Goal: Information Seeking & Learning: Learn about a topic

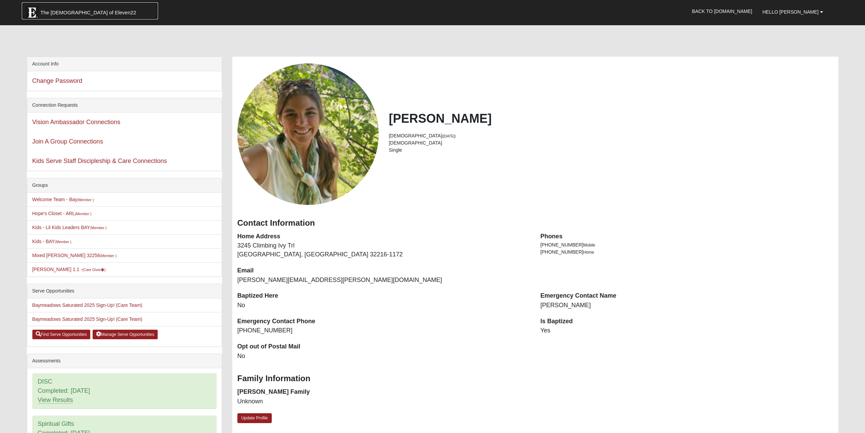
click at [66, 10] on span "The Church of Eleven22" at bounding box center [89, 12] width 96 height 7
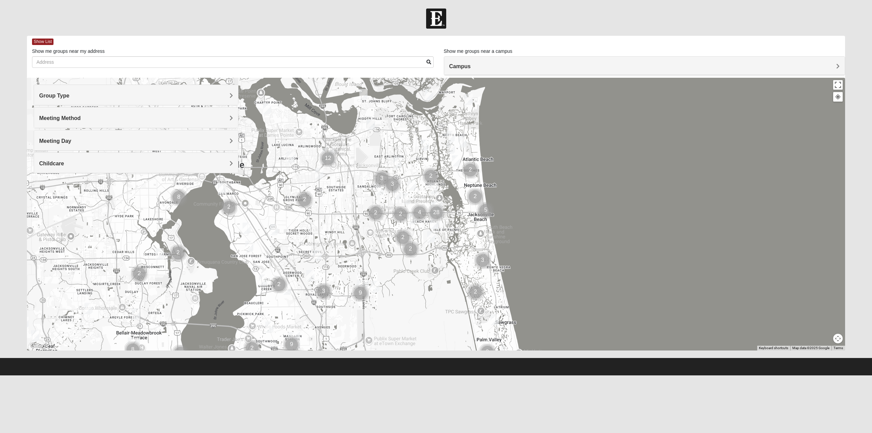
click at [220, 93] on h4 "Group Type" at bounding box center [136, 95] width 194 height 6
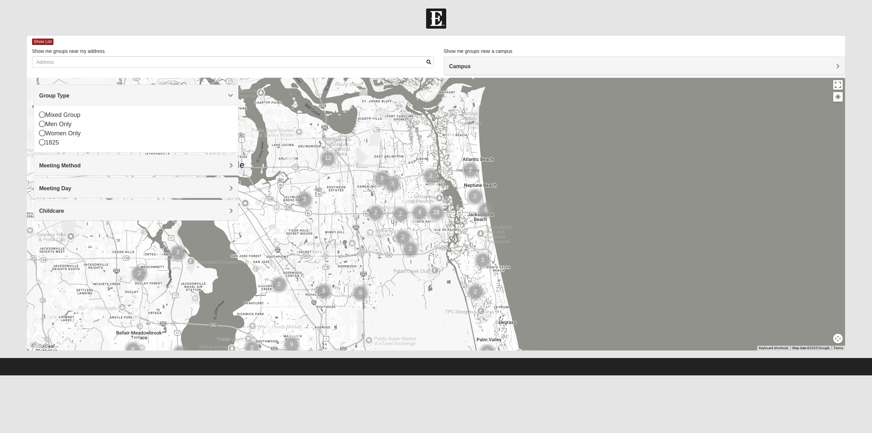
click at [43, 134] on icon at bounding box center [42, 133] width 6 height 6
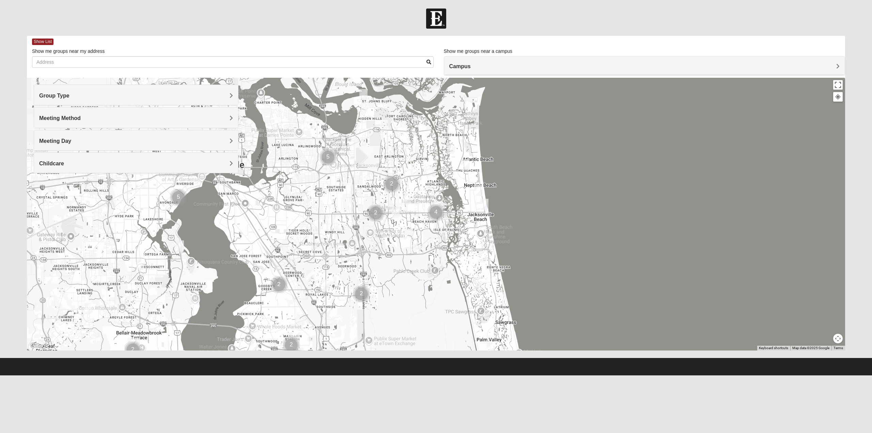
click at [233, 118] on div "Meeting Method" at bounding box center [136, 117] width 204 height 20
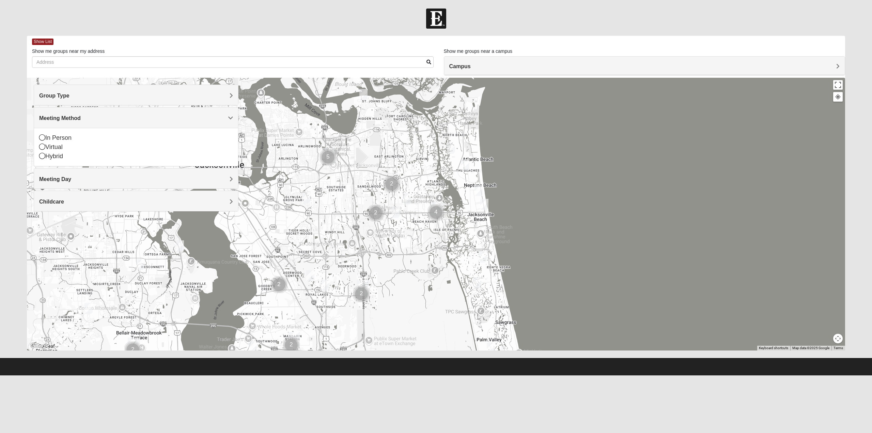
click at [42, 156] on icon at bounding box center [42, 156] width 6 height 6
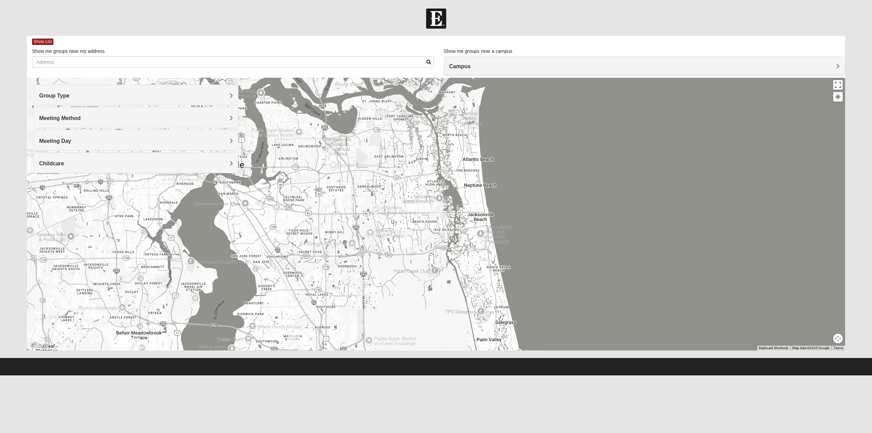
click at [360, 288] on img "Baymeadows" at bounding box center [363, 288] width 18 height 22
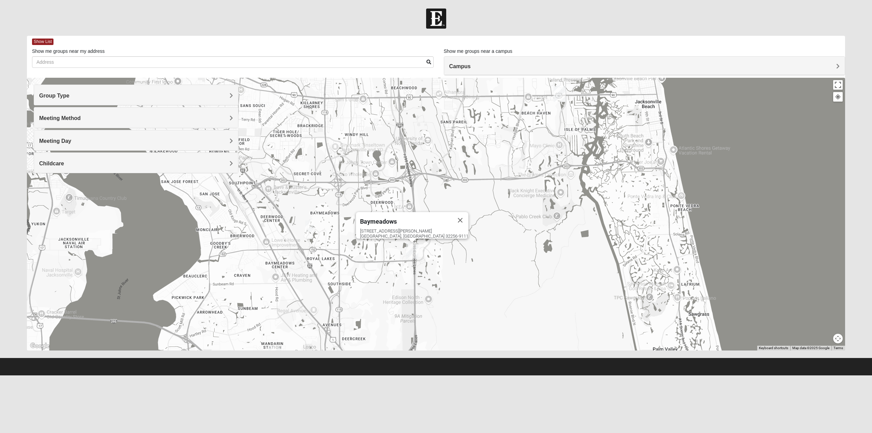
drag, startPoint x: 364, startPoint y: 281, endPoint x: 490, endPoint y: 213, distance: 143.3
click at [490, 213] on div "Baymeadows [STREET_ADDRESS][PERSON_NAME]" at bounding box center [436, 214] width 818 height 273
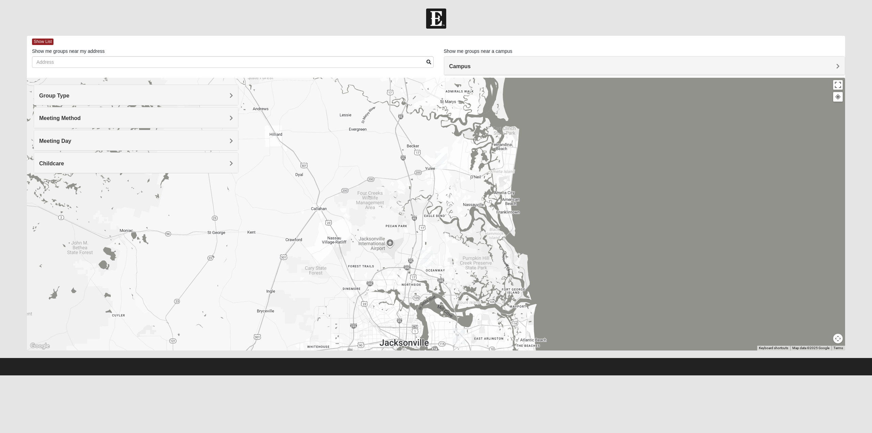
drag, startPoint x: 514, startPoint y: 142, endPoint x: 494, endPoint y: 317, distance: 176.3
click at [494, 317] on div "Baymeadows [STREET_ADDRESS][PERSON_NAME]" at bounding box center [436, 214] width 818 height 273
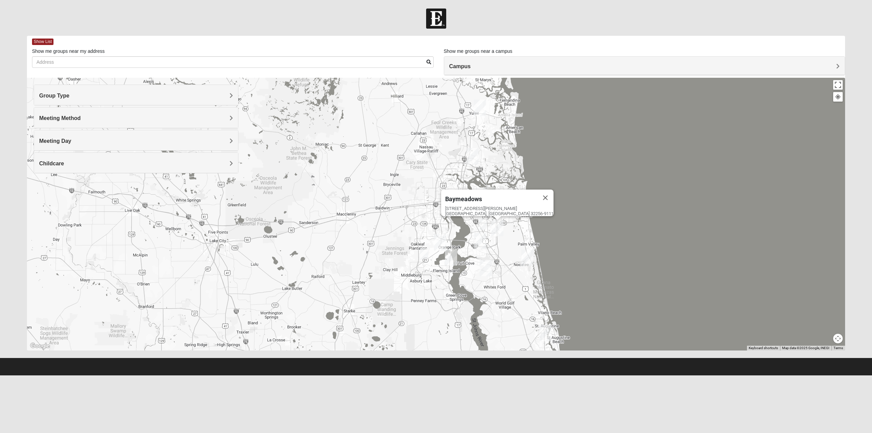
drag, startPoint x: 549, startPoint y: 287, endPoint x: 549, endPoint y: 183, distance: 103.2
click at [549, 183] on div "Baymeadows [STREET_ADDRESS][PERSON_NAME]" at bounding box center [436, 214] width 818 height 273
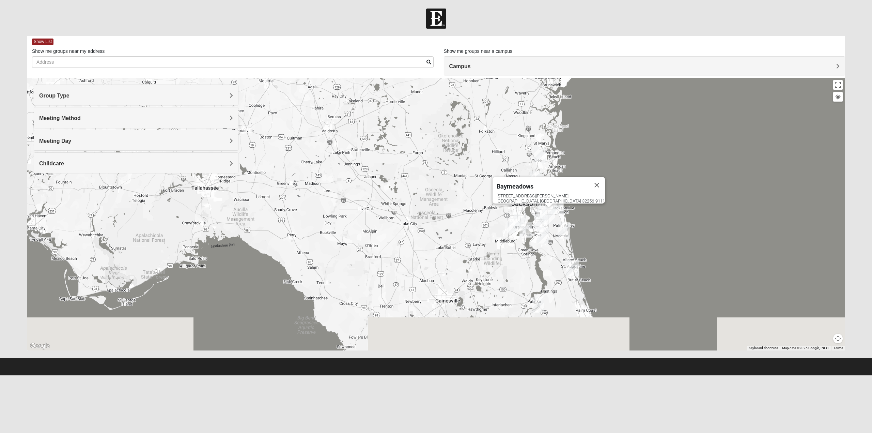
drag, startPoint x: 527, startPoint y: 307, endPoint x: 517, endPoint y: 238, distance: 68.9
click at [517, 237] on div "Baymeadows [STREET_ADDRESS][PERSON_NAME]" at bounding box center [436, 214] width 818 height 273
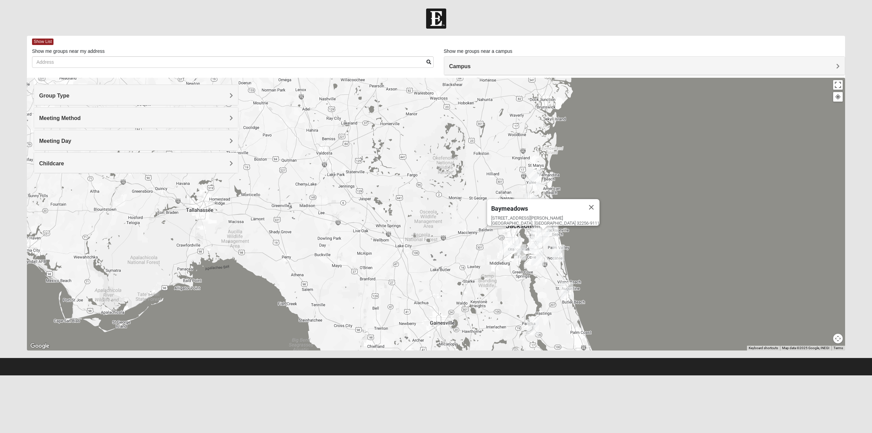
drag, startPoint x: 610, startPoint y: 217, endPoint x: 602, endPoint y: 300, distance: 83.4
click at [602, 300] on div "Baymeadows [STREET_ADDRESS][PERSON_NAME]" at bounding box center [436, 214] width 818 height 273
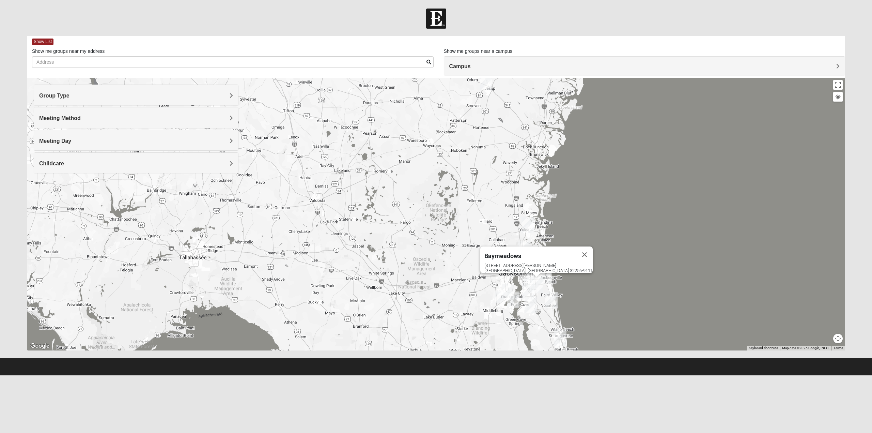
click at [223, 120] on h4 "Meeting Method" at bounding box center [136, 118] width 194 height 6
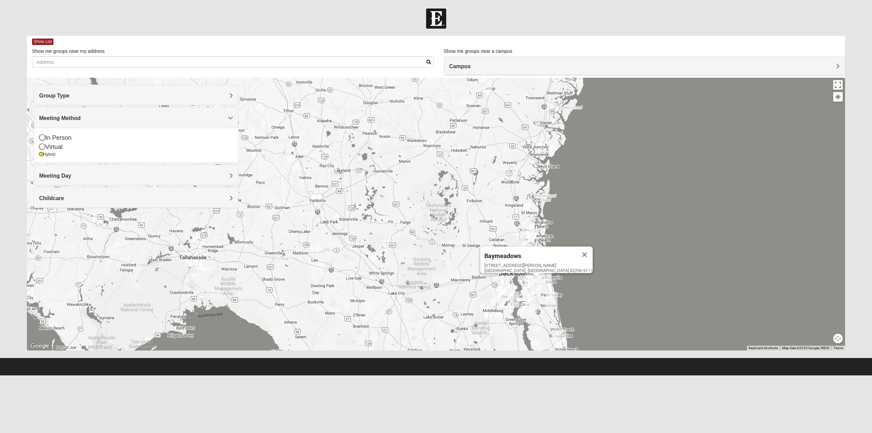
click at [43, 146] on icon at bounding box center [42, 146] width 6 height 6
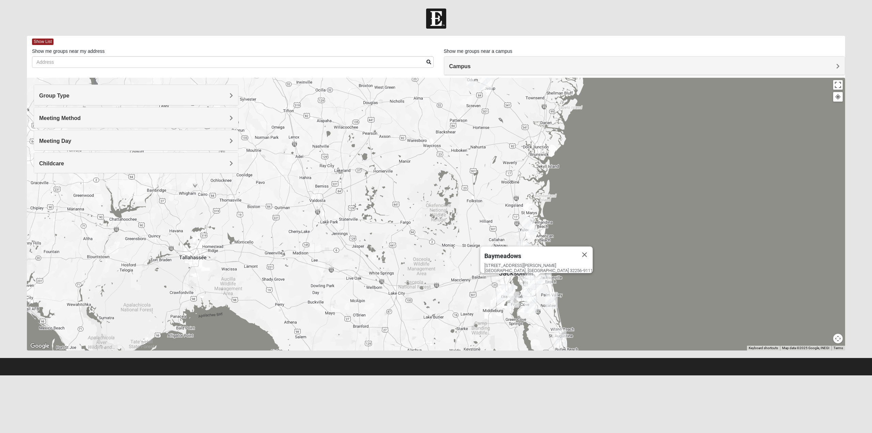
click at [71, 141] on span "Meeting Day" at bounding box center [55, 141] width 32 height 6
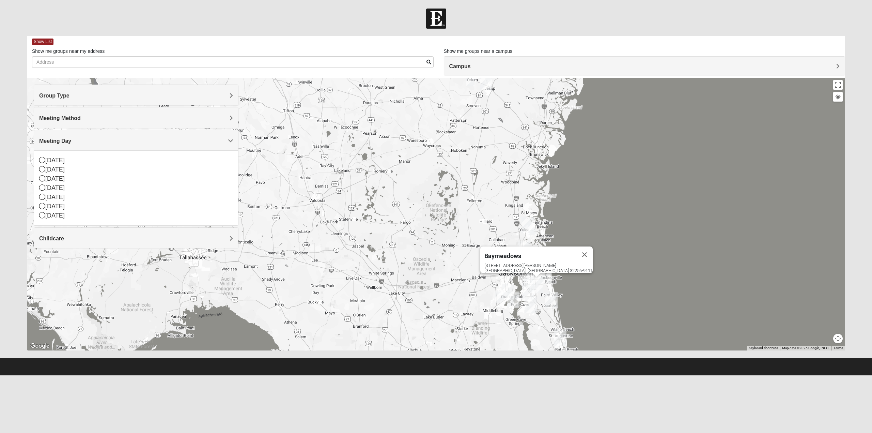
click at [44, 160] on icon at bounding box center [42, 160] width 6 height 6
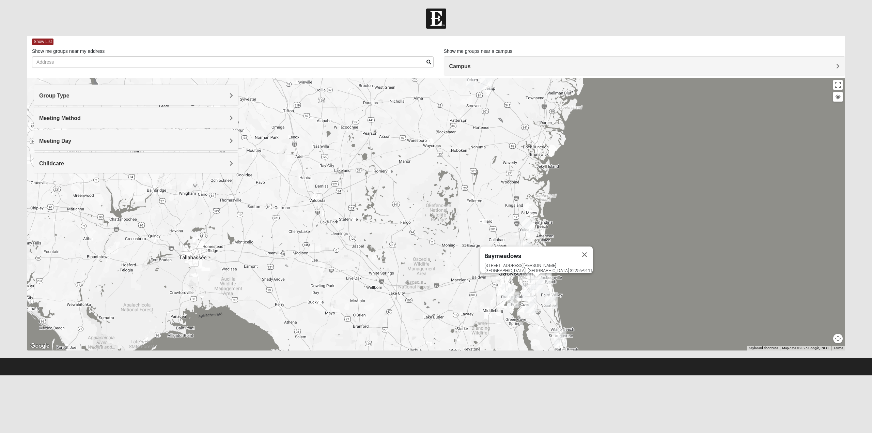
click at [211, 140] on h4 "Meeting Day" at bounding box center [136, 141] width 194 height 6
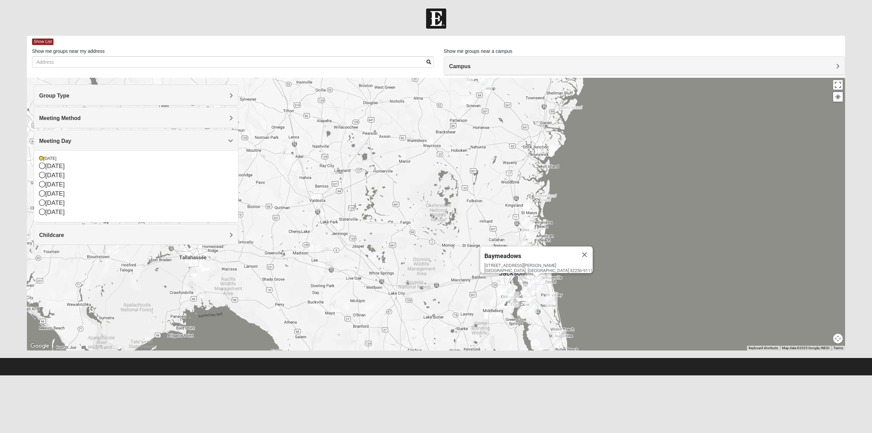
click at [42, 213] on icon at bounding box center [42, 212] width 6 height 6
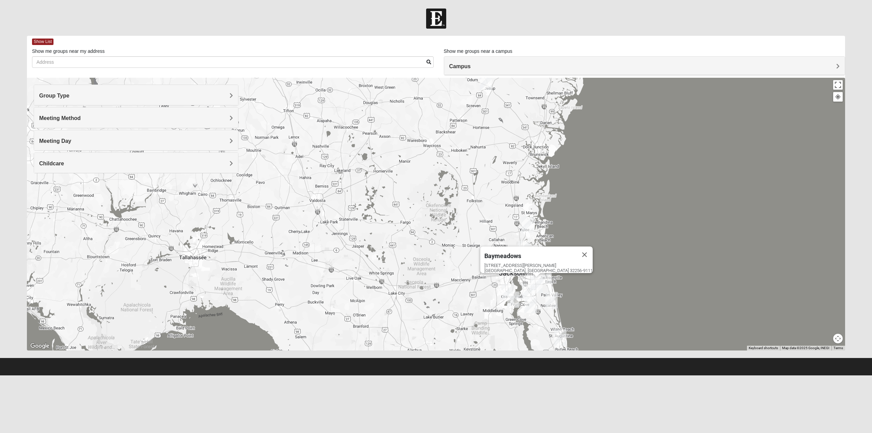
click at [175, 139] on h4 "Meeting Day" at bounding box center [136, 141] width 194 height 6
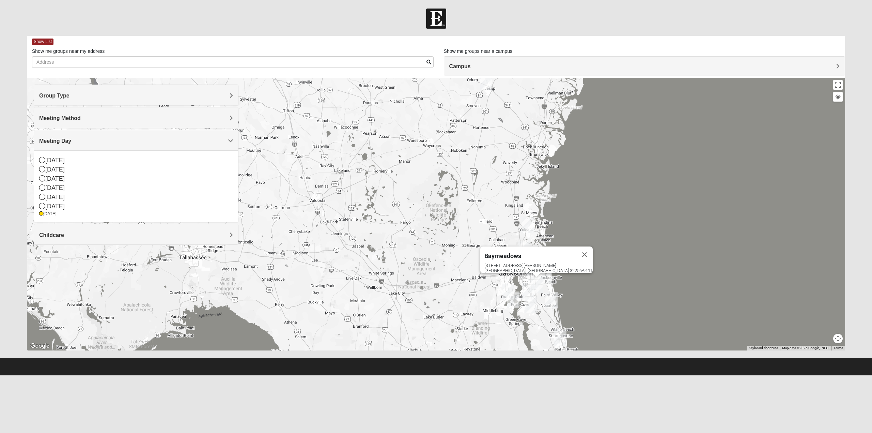
click at [134, 206] on div "[DATE]" at bounding box center [136, 206] width 194 height 9
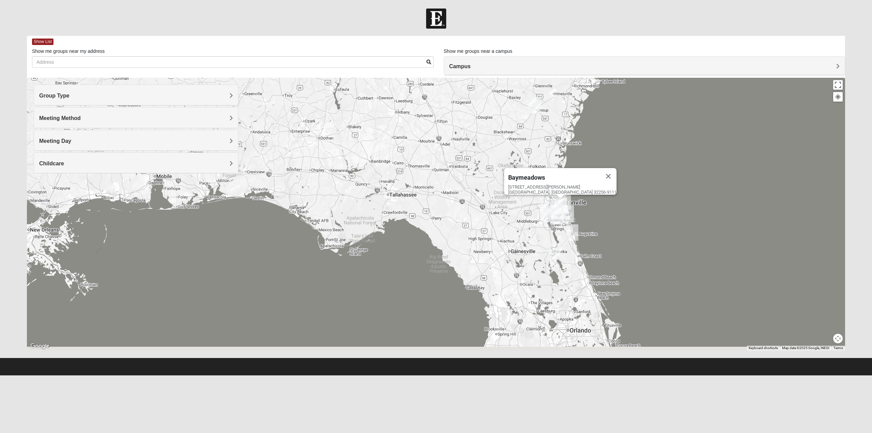
drag, startPoint x: 632, startPoint y: 287, endPoint x: 591, endPoint y: 202, distance: 93.9
click at [593, 202] on div "Baymeadows [STREET_ADDRESS][PERSON_NAME]" at bounding box center [436, 214] width 818 height 273
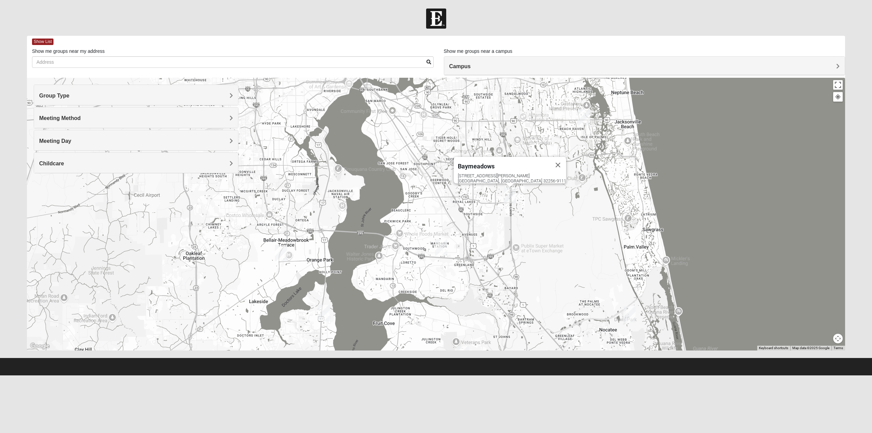
drag, startPoint x: 505, startPoint y: 206, endPoint x: 521, endPoint y: 200, distance: 17.5
click at [547, 199] on div "Baymeadows [STREET_ADDRESS][PERSON_NAME]" at bounding box center [436, 214] width 818 height 273
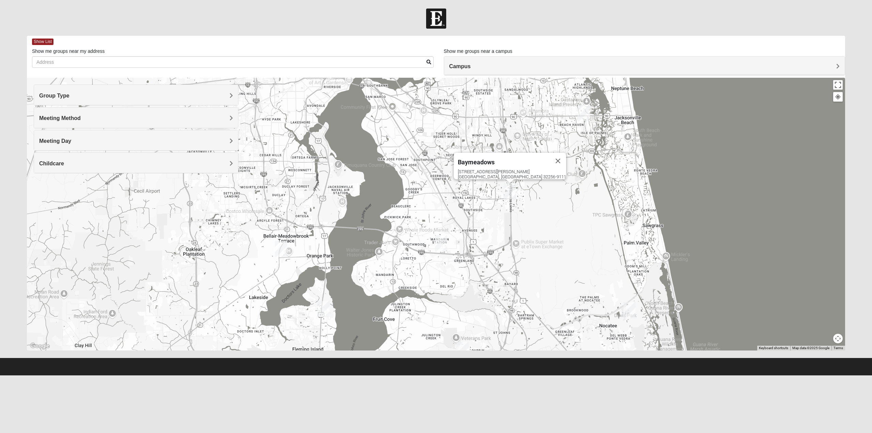
click at [637, 62] on div "Campus" at bounding box center [644, 66] width 401 height 18
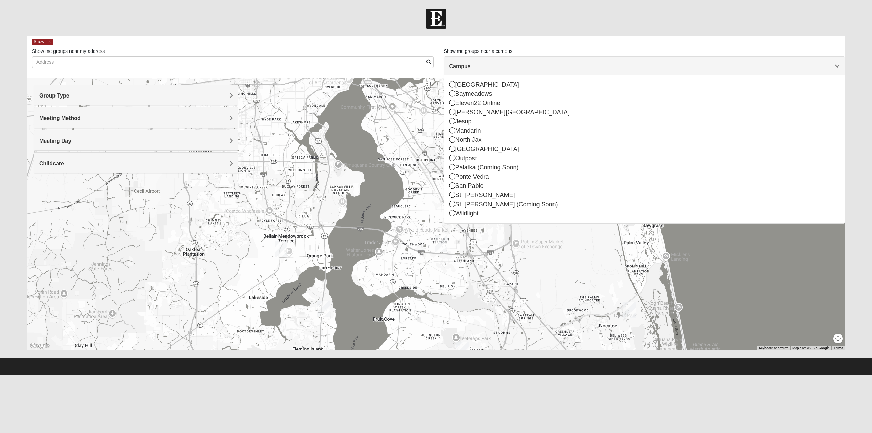
click at [530, 264] on div "Baymeadows [STREET_ADDRESS][PERSON_NAME]" at bounding box center [436, 214] width 818 height 273
click at [414, 151] on div "Baymeadows [STREET_ADDRESS][PERSON_NAME]" at bounding box center [436, 214] width 818 height 273
click at [451, 93] on icon at bounding box center [452, 93] width 6 height 6
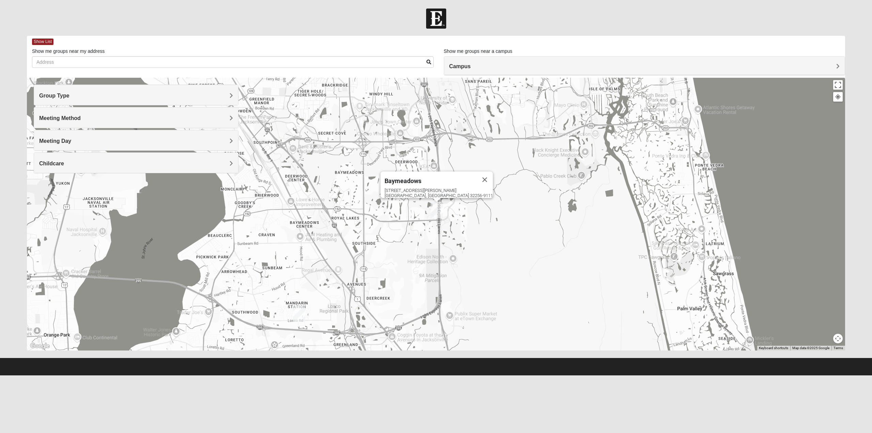
click at [240, 84] on div "Baymeadows [STREET_ADDRESS][PERSON_NAME]" at bounding box center [436, 214] width 818 height 273
click at [222, 98] on h4 "Group Type" at bounding box center [136, 95] width 194 height 6
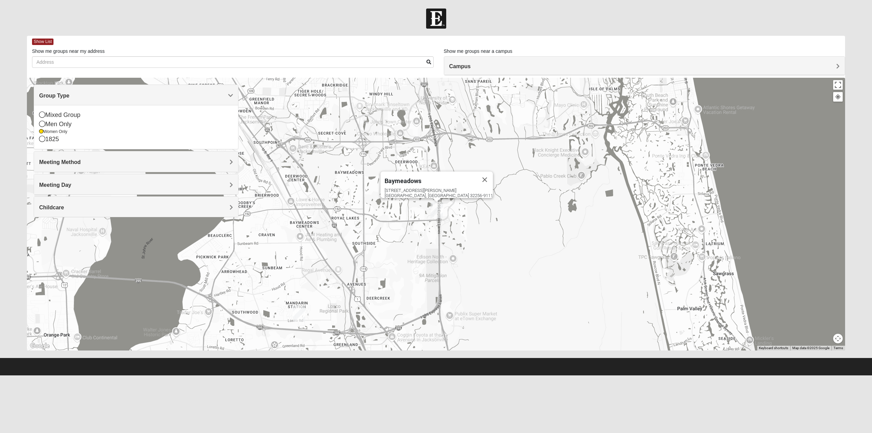
click at [134, 157] on div "Meeting Method" at bounding box center [136, 161] width 204 height 20
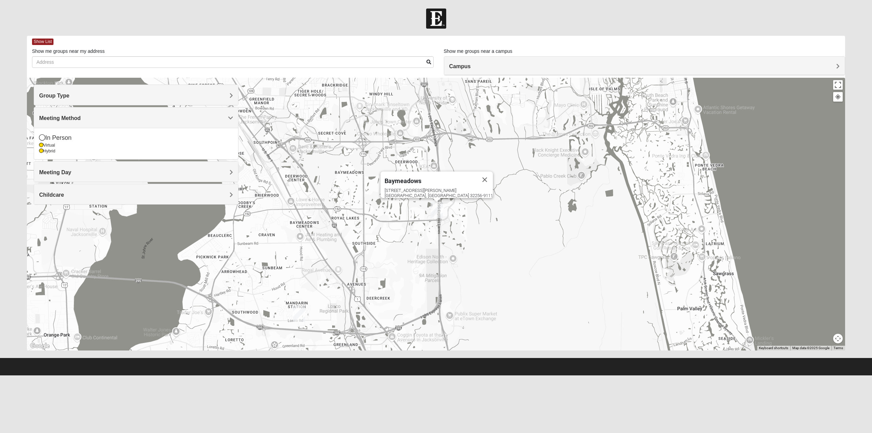
click at [62, 174] on span "Meeting Day" at bounding box center [55, 172] width 32 height 6
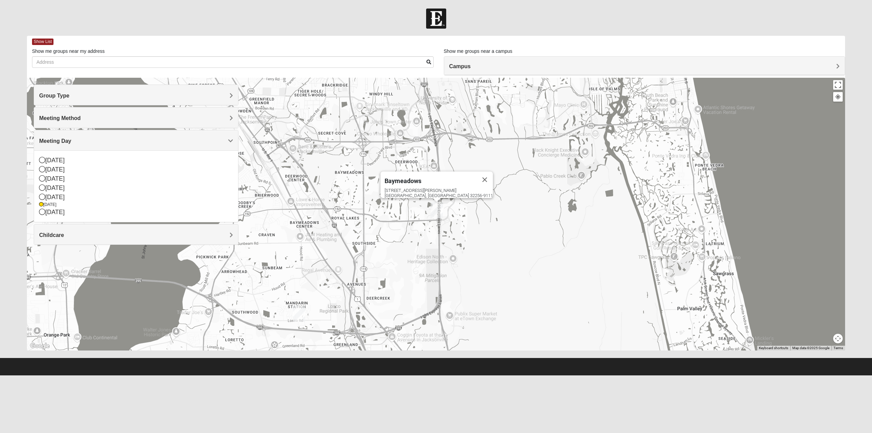
click at [41, 197] on icon at bounding box center [42, 197] width 6 height 6
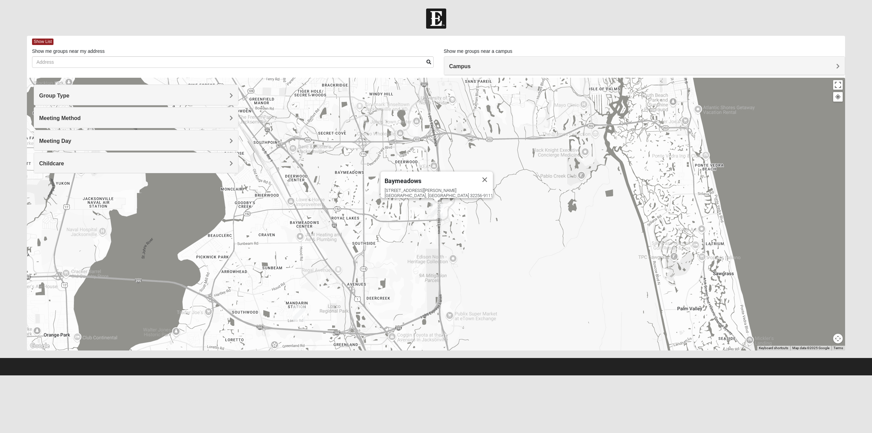
click at [68, 134] on div "Meeting Day" at bounding box center [136, 140] width 204 height 20
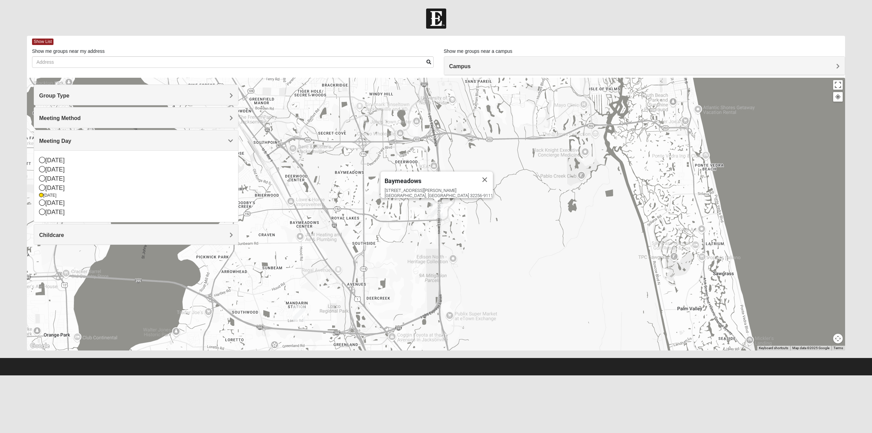
click at [41, 170] on icon at bounding box center [42, 169] width 6 height 6
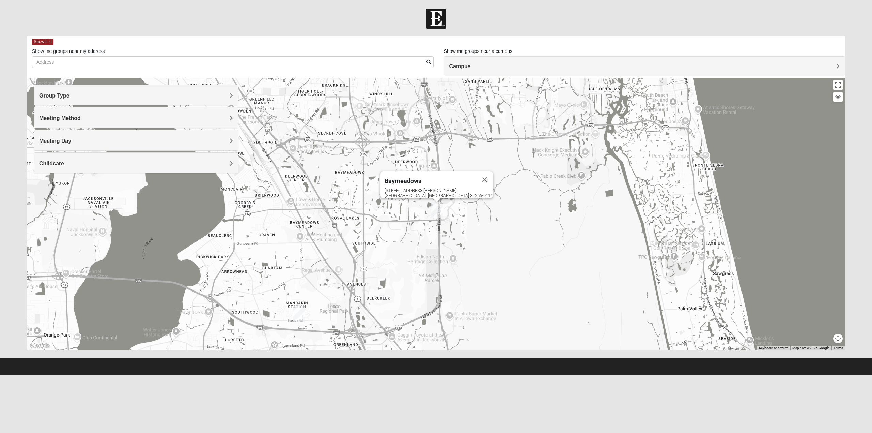
click at [66, 163] on h4 "Childcare" at bounding box center [136, 163] width 194 height 6
click at [41, 194] on icon at bounding box center [42, 191] width 6 height 6
click at [120, 119] on h4 "Meeting Method" at bounding box center [136, 118] width 194 height 6
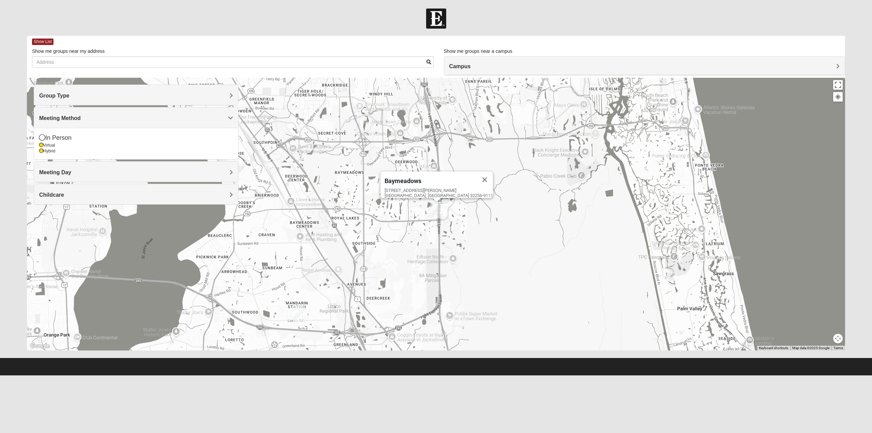
click at [65, 171] on span "Meeting Day" at bounding box center [55, 172] width 32 height 6
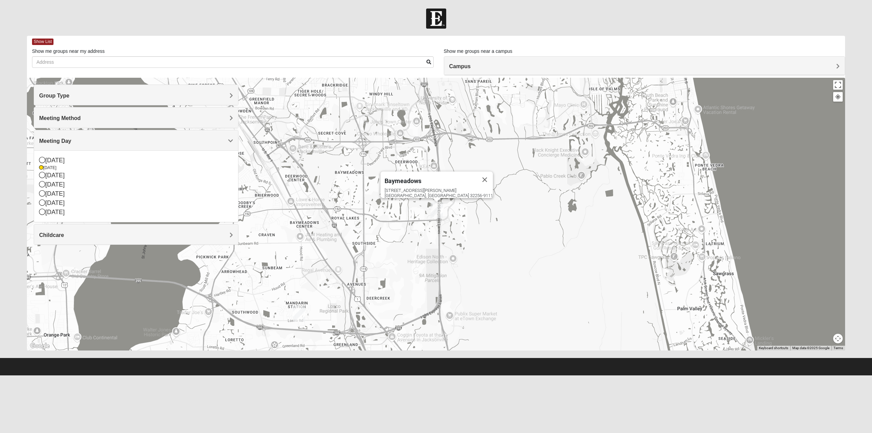
click at [40, 162] on icon at bounding box center [42, 160] width 6 height 6
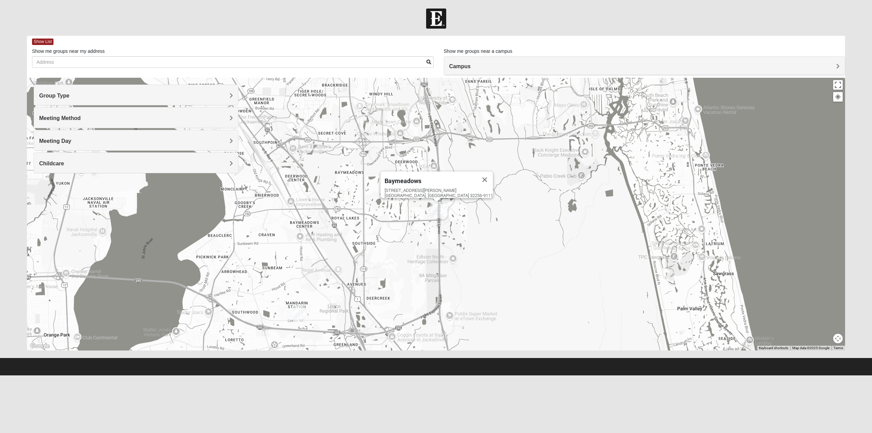
click at [170, 118] on h4 "Meeting Method" at bounding box center [136, 118] width 194 height 6
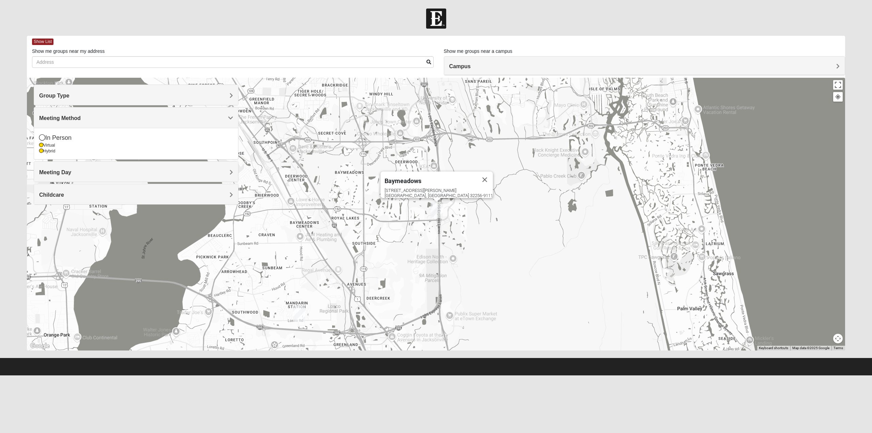
click at [42, 139] on icon at bounding box center [42, 137] width 6 height 6
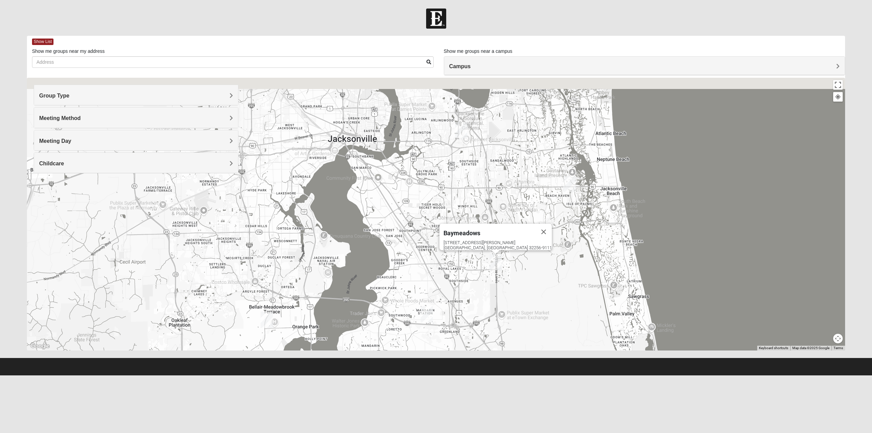
drag, startPoint x: 573, startPoint y: 168, endPoint x: 578, endPoint y: 235, distance: 66.7
click at [578, 235] on div "Baymeadows [STREET_ADDRESS][PERSON_NAME]" at bounding box center [436, 214] width 818 height 273
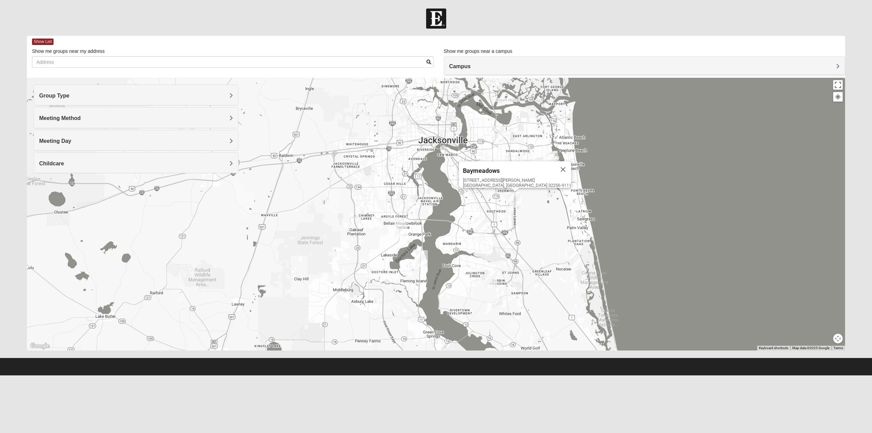
drag, startPoint x: 570, startPoint y: 253, endPoint x: 550, endPoint y: 208, distance: 49.3
click at [550, 208] on div "Baymeadows [STREET_ADDRESS][PERSON_NAME]" at bounding box center [436, 214] width 818 height 273
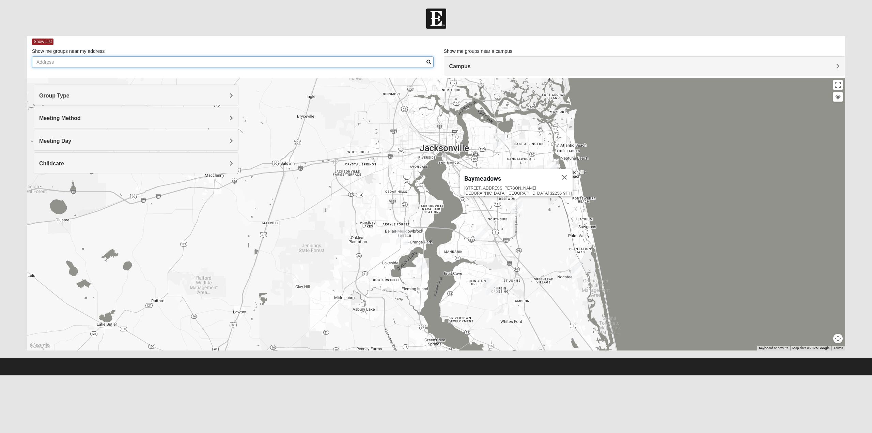
click at [63, 59] on input "Show me groups near my address" at bounding box center [233, 62] width 402 height 12
click at [42, 40] on span "Show List" at bounding box center [42, 41] width 21 height 6
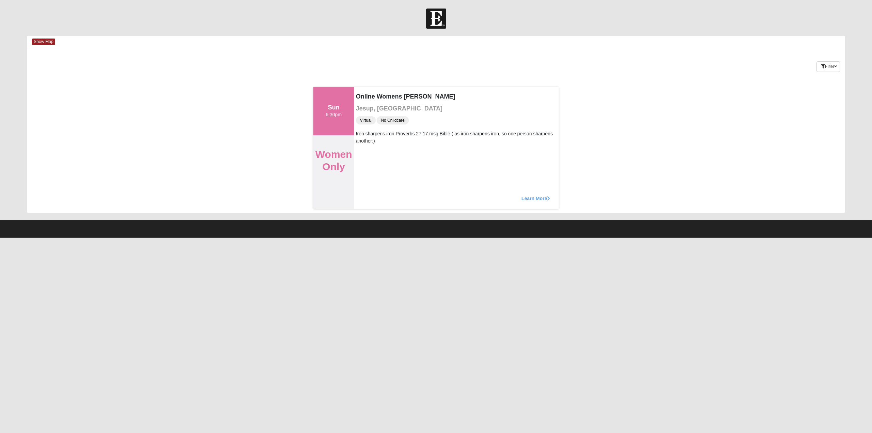
click at [37, 38] on span "Show Map" at bounding box center [43, 41] width 23 height 6
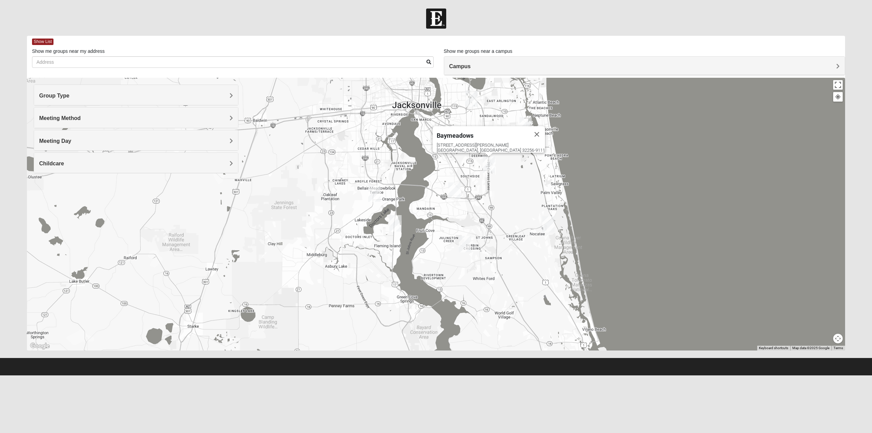
drag, startPoint x: 658, startPoint y: 199, endPoint x: 615, endPoint y: 159, distance: 58.8
click at [623, 156] on div "Baymeadows [STREET_ADDRESS][PERSON_NAME]" at bounding box center [436, 214] width 818 height 273
click at [176, 94] on h4 "Group Type" at bounding box center [136, 95] width 194 height 6
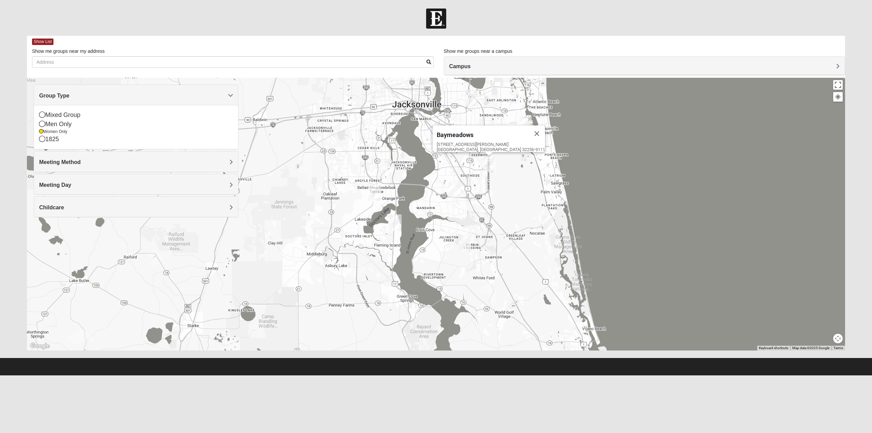
click at [211, 161] on h4 "Meeting Method" at bounding box center [136, 162] width 194 height 6
click at [89, 168] on h4 "Meeting Day" at bounding box center [136, 169] width 194 height 6
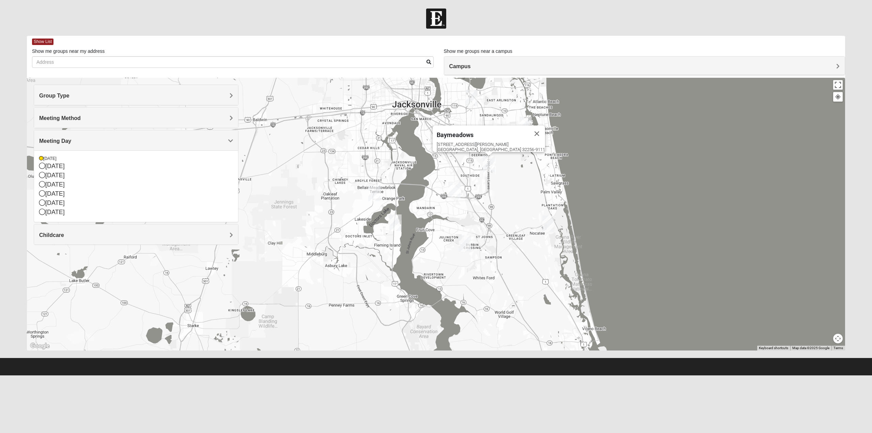
click at [43, 215] on icon at bounding box center [42, 212] width 6 height 6
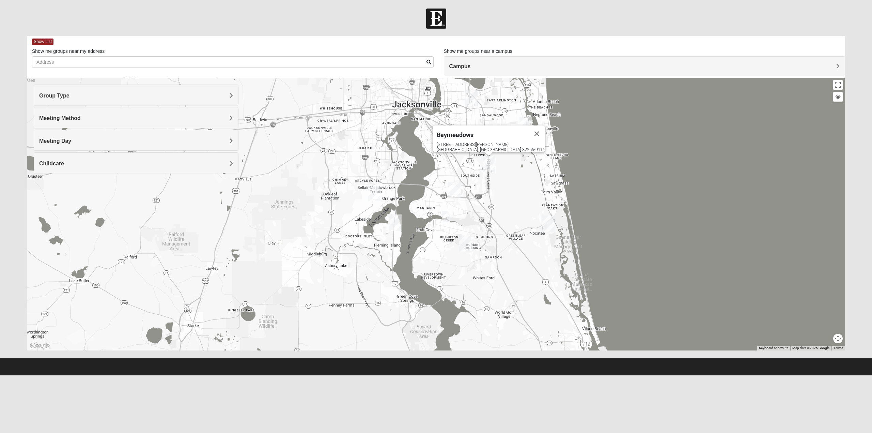
click at [447, 214] on img "Womens Rippa 32259" at bounding box center [447, 216] width 14 height 17
click at [408, 198] on span "Learn More" at bounding box center [403, 201] width 29 height 7
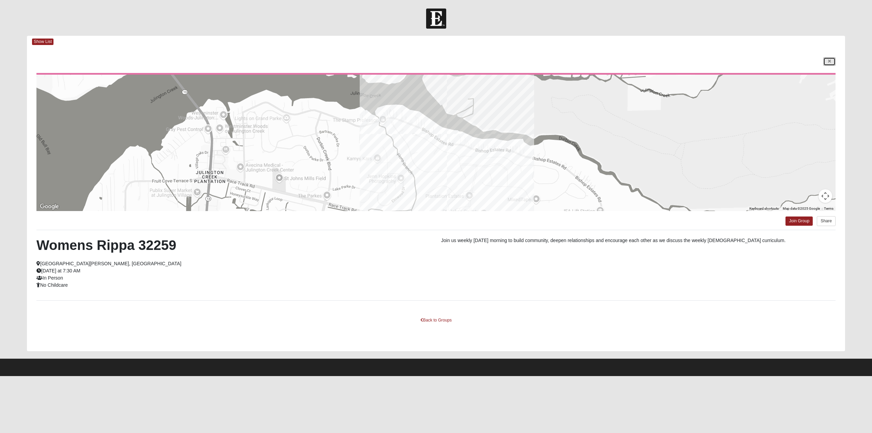
click at [831, 61] on link at bounding box center [829, 61] width 12 height 9
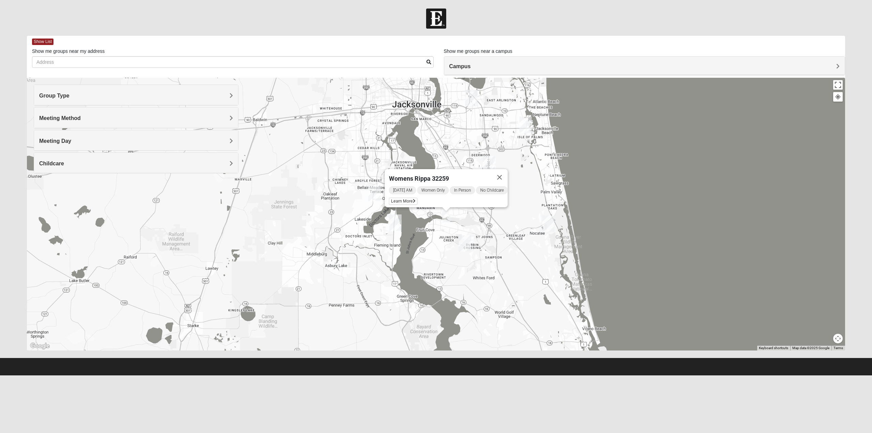
click at [615, 277] on div "Womens Rippa 32259 [DATE] AM Women Only In Person No Childcare Learn More" at bounding box center [436, 214] width 818 height 273
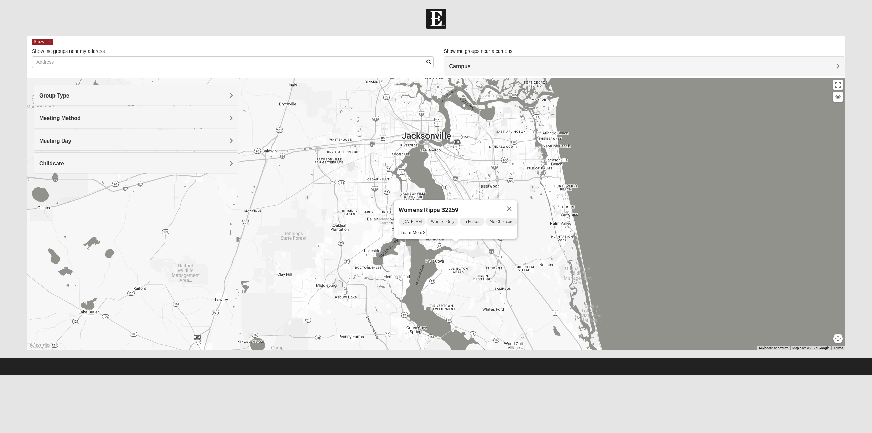
drag, startPoint x: 479, startPoint y: 226, endPoint x: 488, endPoint y: 254, distance: 29.6
click at [488, 254] on div "Womens Rippa 32259 [DATE] AM Women Only In Person No Childcare Learn More" at bounding box center [436, 214] width 818 height 273
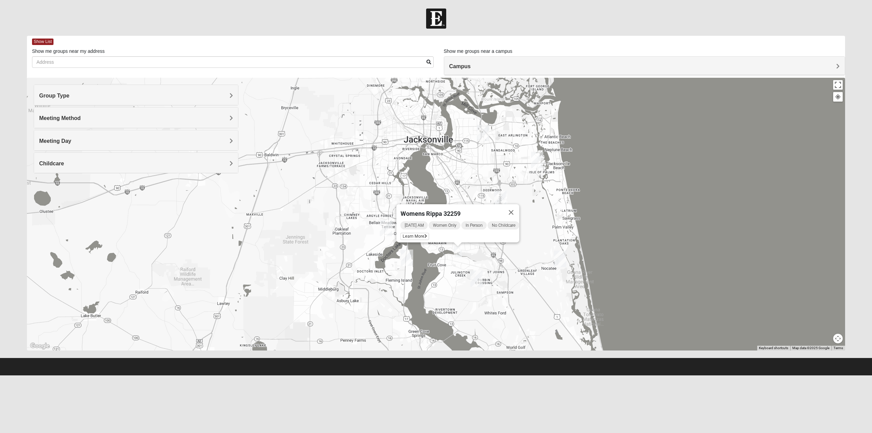
click at [515, 205] on button "Close" at bounding box center [511, 212] width 16 height 16
click at [229, 136] on div "Meeting Day" at bounding box center [136, 140] width 204 height 20
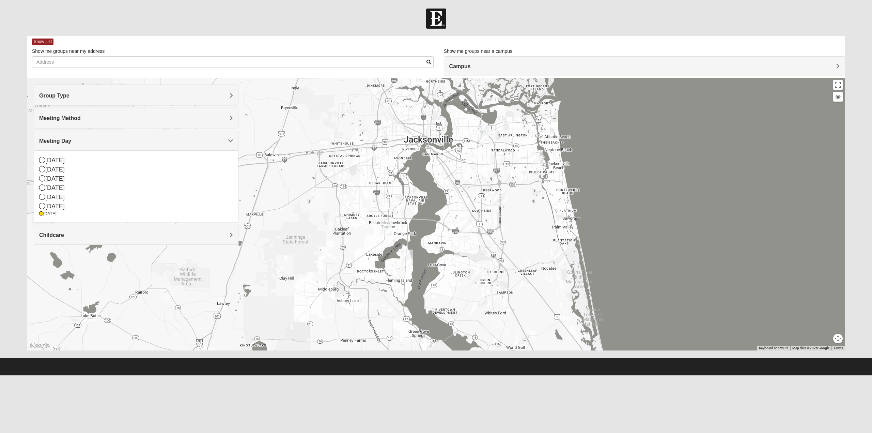
click at [43, 206] on icon at bounding box center [42, 206] width 6 height 6
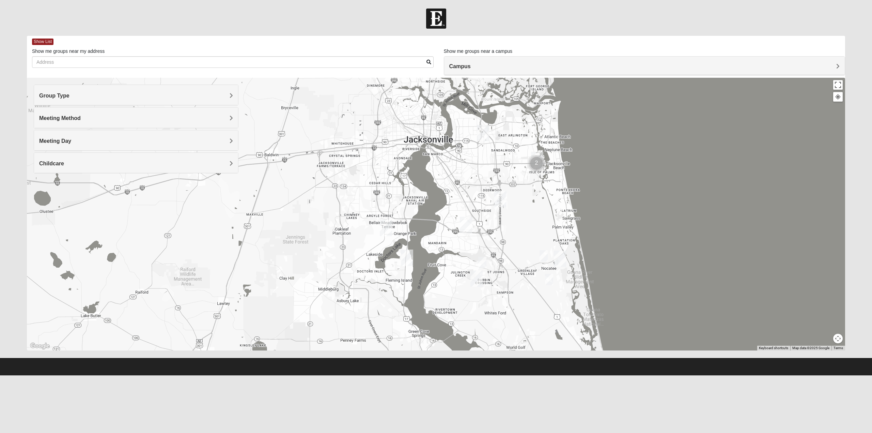
click at [536, 161] on img "Cluster of 2 groups" at bounding box center [536, 163] width 22 height 22
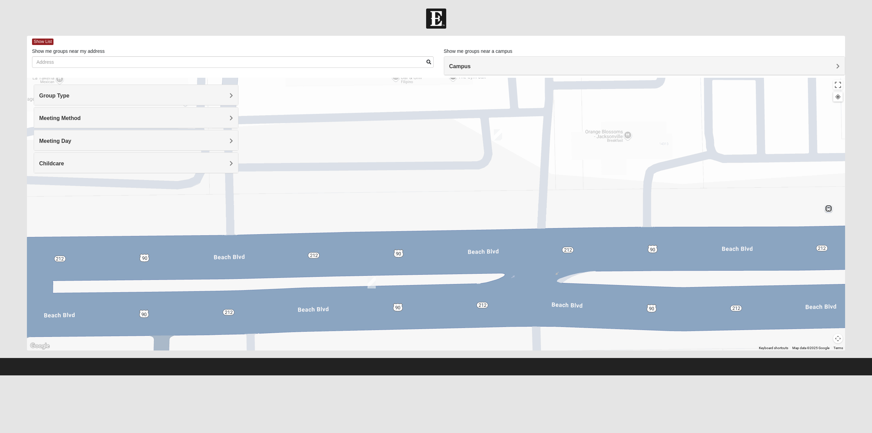
click at [499, 134] on img "On Campus Womens Smith 32250" at bounding box center [498, 134] width 14 height 17
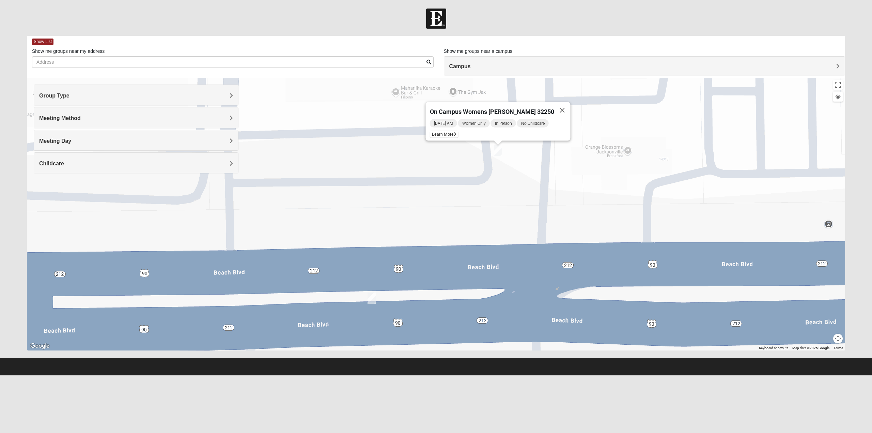
click at [554, 106] on button "Close" at bounding box center [562, 110] width 16 height 16
click at [370, 298] on img "On Campus Womens Simpson / Helmus 32250" at bounding box center [372, 298] width 14 height 17
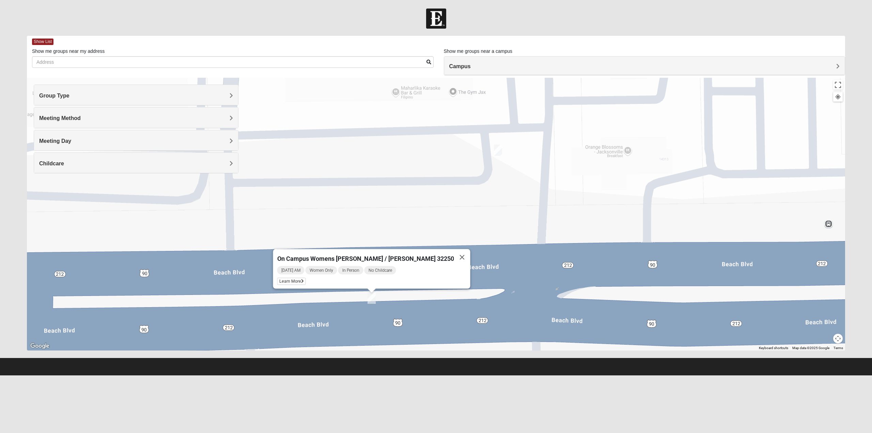
click at [758, 198] on div "On Campus Womens [PERSON_NAME] / [PERSON_NAME] 32250 [DATE] AM Women Only In Pe…" at bounding box center [436, 214] width 818 height 273
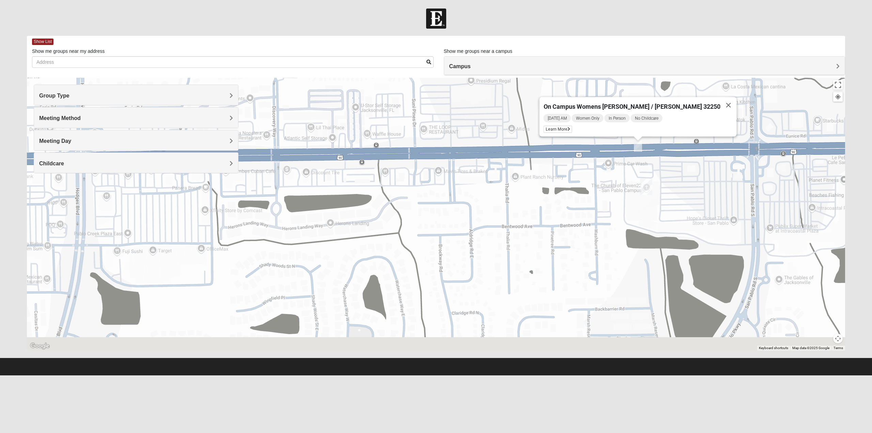
drag, startPoint x: 755, startPoint y: 245, endPoint x: 654, endPoint y: 181, distance: 119.8
click at [654, 179] on div "On Campus Womens [PERSON_NAME] / [PERSON_NAME] 32250 [DATE] AM Women Only In Pe…" at bounding box center [436, 214] width 818 height 273
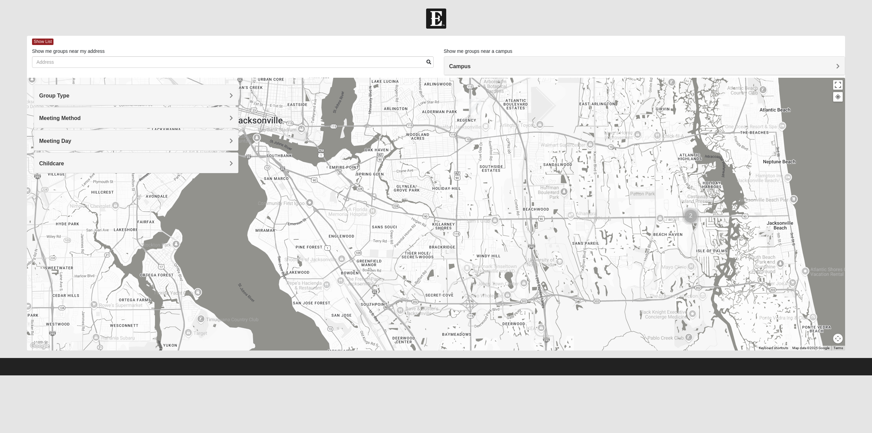
drag, startPoint x: 652, startPoint y: 281, endPoint x: 645, endPoint y: 204, distance: 77.3
click at [645, 204] on div at bounding box center [436, 214] width 818 height 273
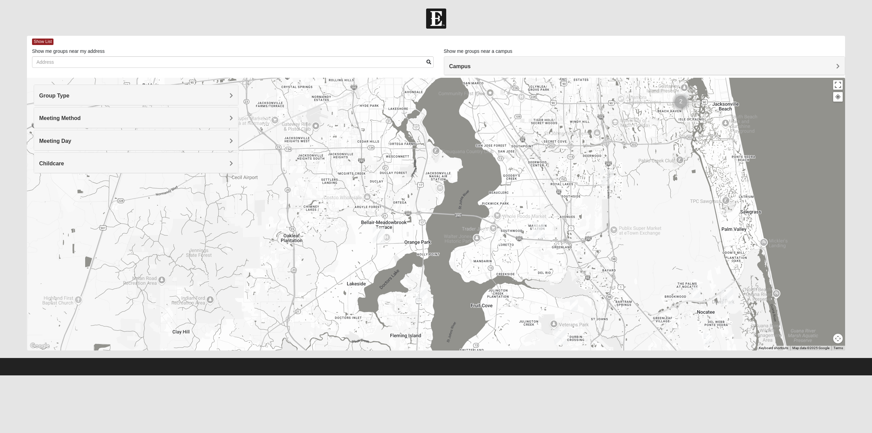
drag, startPoint x: 634, startPoint y: 258, endPoint x: 651, endPoint y: 192, distance: 67.6
click at [651, 192] on div at bounding box center [436, 214] width 818 height 273
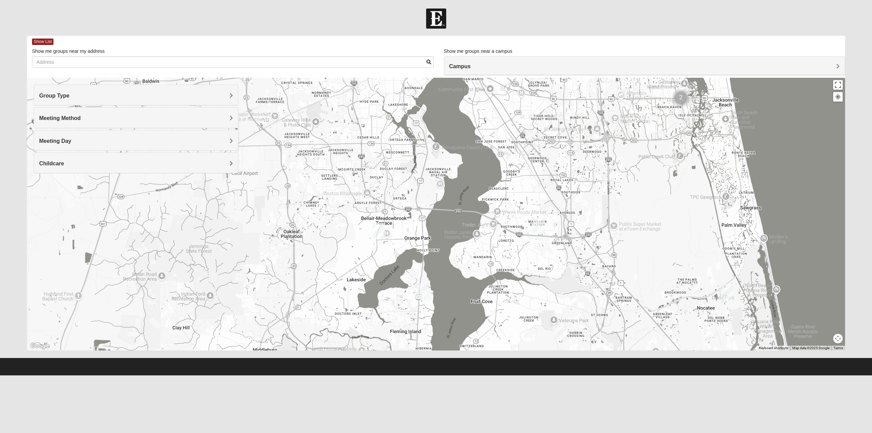
click at [574, 300] on img "Womens Urbanski 32259" at bounding box center [574, 301] width 14 height 17
click at [693, 286] on img "Womens Piscitelli 32081" at bounding box center [697, 288] width 14 height 17
click at [710, 337] on img "Womens Sinclair 32081" at bounding box center [708, 334] width 14 height 17
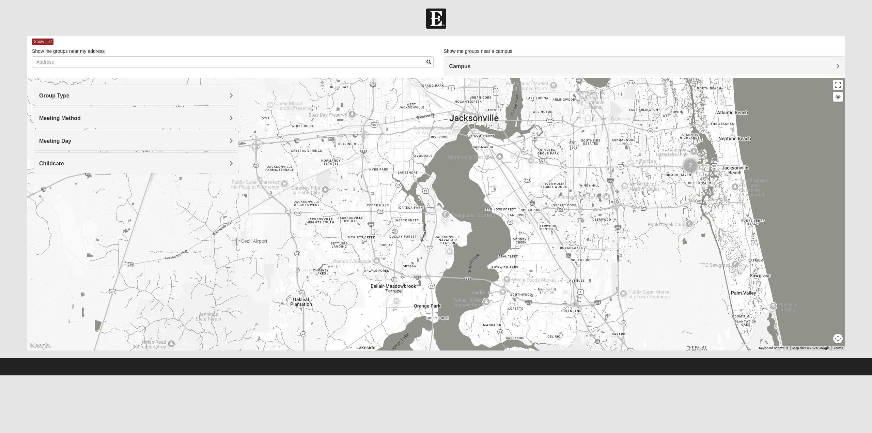
drag, startPoint x: 577, startPoint y: 197, endPoint x: 578, endPoint y: 288, distance: 91.0
click at [579, 288] on div "Womens [PERSON_NAME] 32081 [DATE] PM Women Only In Person No Childcare Learn Mo…" at bounding box center [436, 214] width 818 height 273
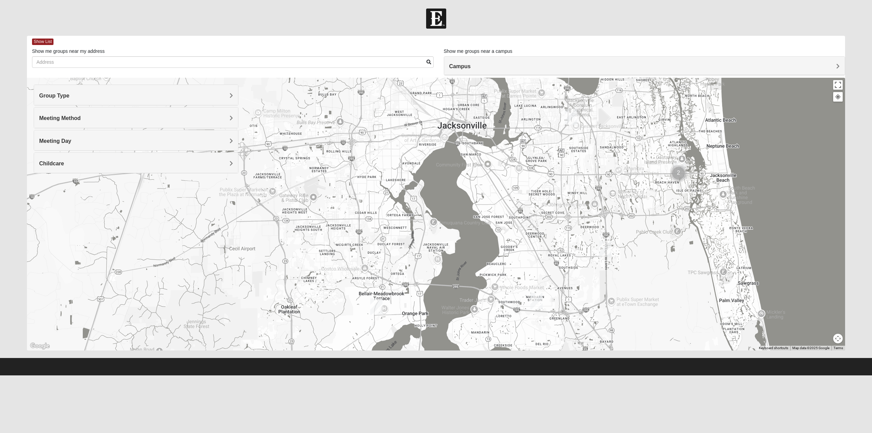
drag, startPoint x: 581, startPoint y: 264, endPoint x: 577, endPoint y: 242, distance: 23.2
click at [577, 242] on div "Womens [PERSON_NAME] 32081 [DATE] PM Women Only In Person No Childcare Learn Mo…" at bounding box center [436, 214] width 818 height 273
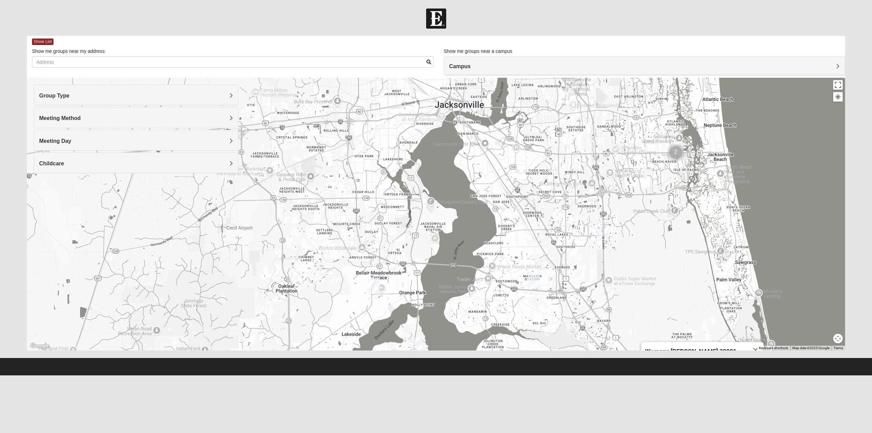
click at [144, 88] on div "Group Type" at bounding box center [136, 95] width 204 height 20
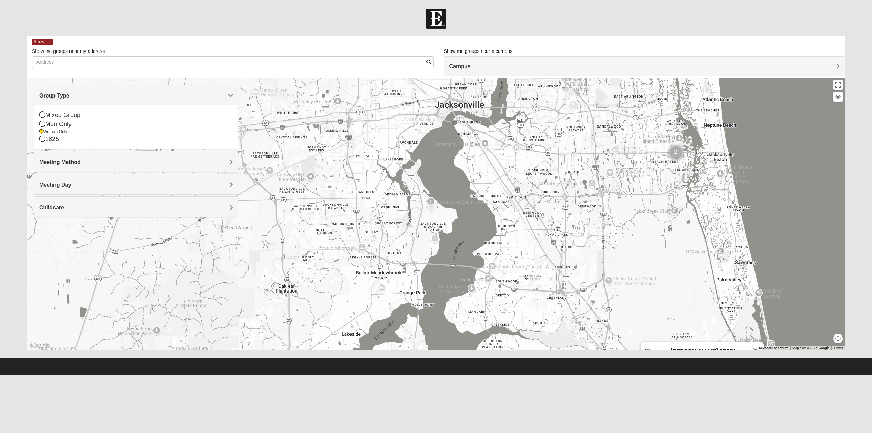
click at [41, 114] on icon at bounding box center [42, 114] width 6 height 6
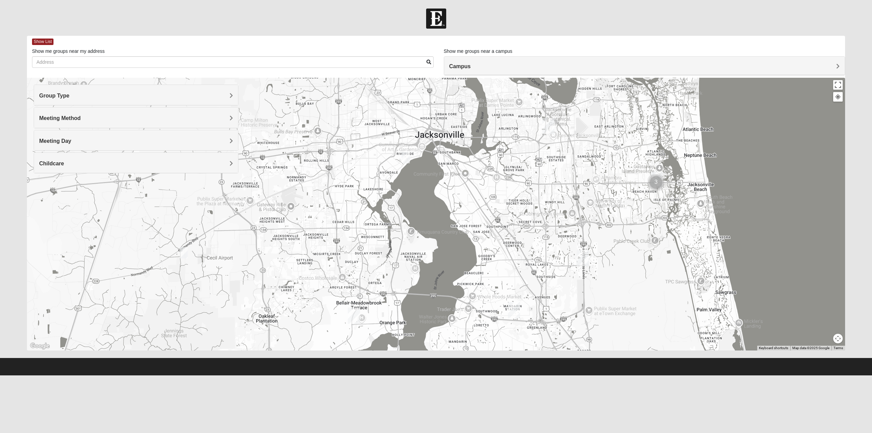
drag, startPoint x: 626, startPoint y: 204, endPoint x: 579, endPoint y: 288, distance: 96.7
click at [607, 298] on div "Womens [PERSON_NAME] 32081 [DATE] PM Women Only In Person No Childcare Learn Mo…" at bounding box center [436, 214] width 818 height 273
click at [150, 142] on h4 "Meeting Day" at bounding box center [136, 141] width 194 height 6
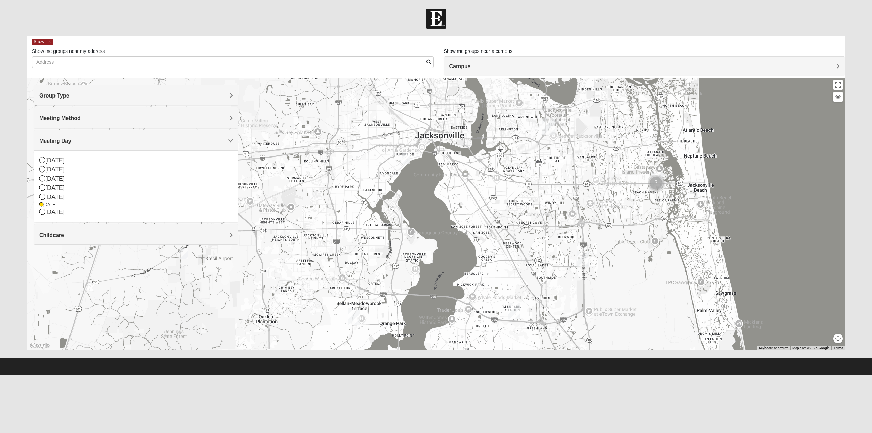
click at [43, 211] on icon at bounding box center [42, 212] width 6 height 6
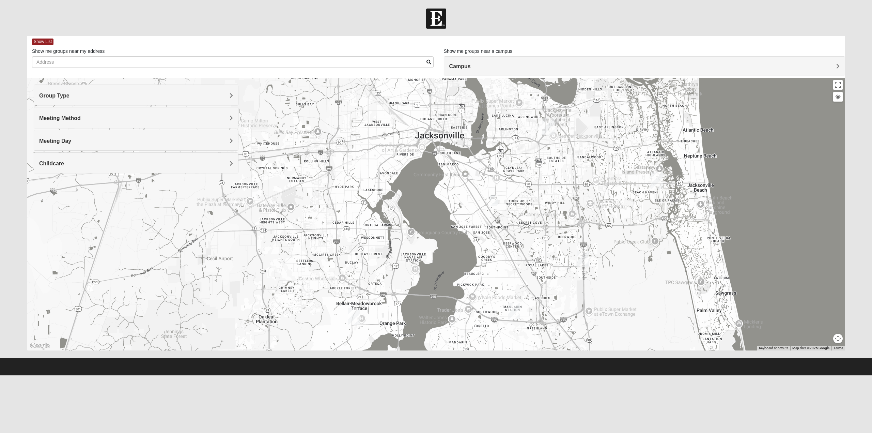
click at [495, 199] on img "Mixed Hunt 32216" at bounding box center [495, 200] width 14 height 17
click at [461, 183] on icon at bounding box center [462, 185] width 3 height 4
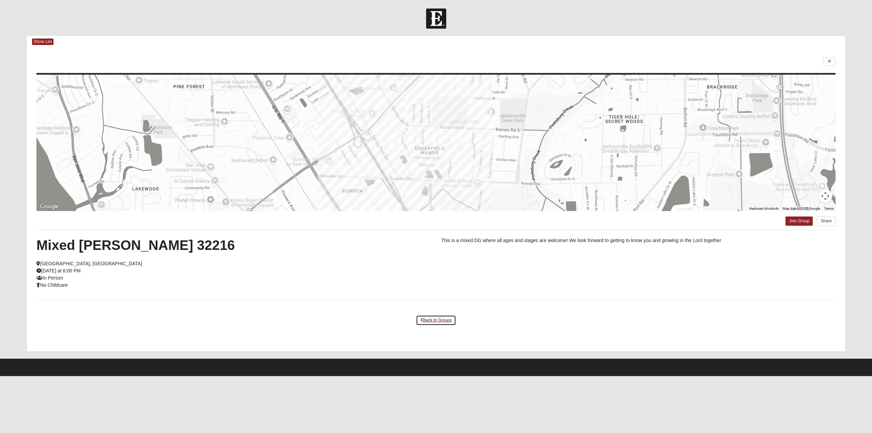
click at [433, 322] on link "Back to Groups" at bounding box center [436, 320] width 40 height 11
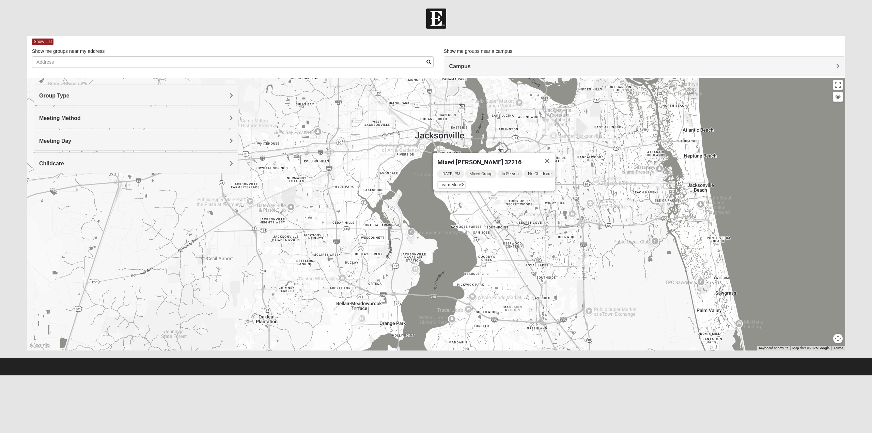
click at [549, 156] on button "Close" at bounding box center [547, 161] width 16 height 16
click at [220, 143] on h4 "Meeting Day" at bounding box center [136, 141] width 194 height 6
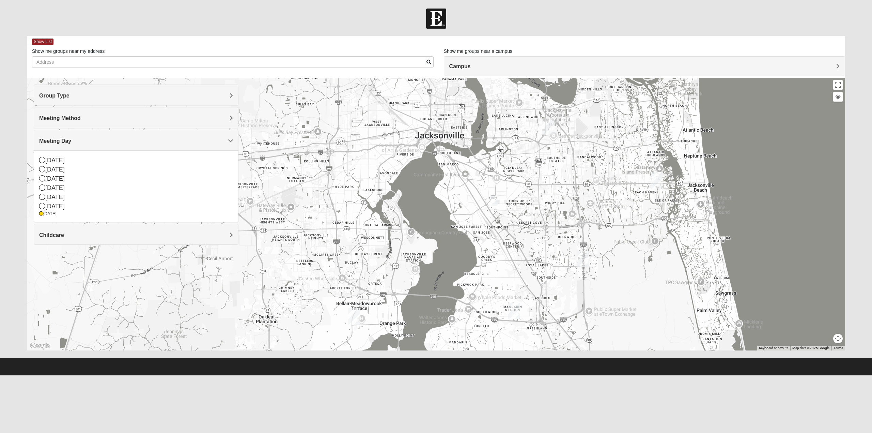
click at [43, 161] on icon at bounding box center [42, 160] width 6 height 6
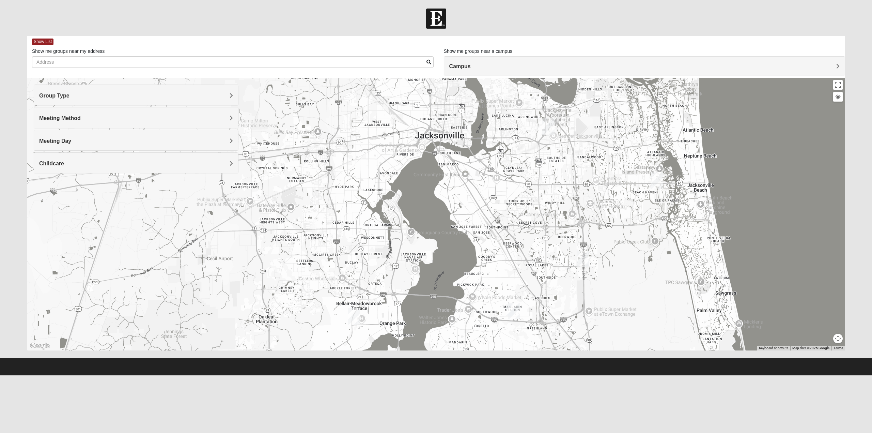
click at [508, 309] on img "Mandarin" at bounding box center [514, 311] width 18 height 22
click at [148, 142] on h4 "Meeting Day" at bounding box center [136, 141] width 194 height 6
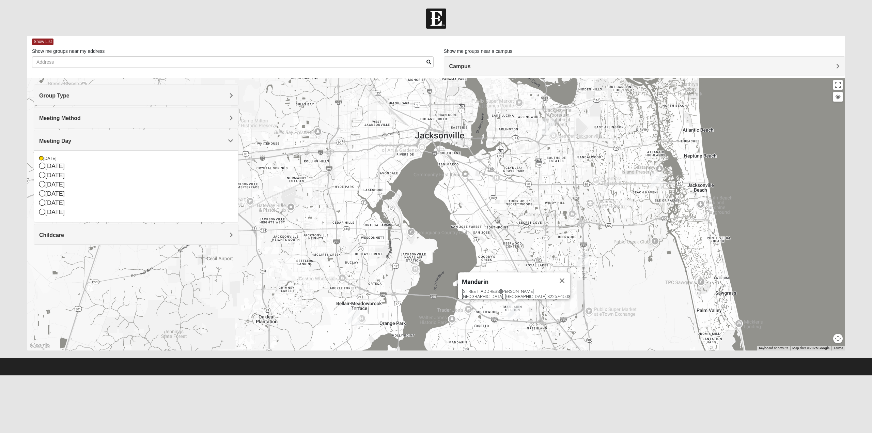
click at [42, 203] on icon at bounding box center [42, 202] width 6 height 6
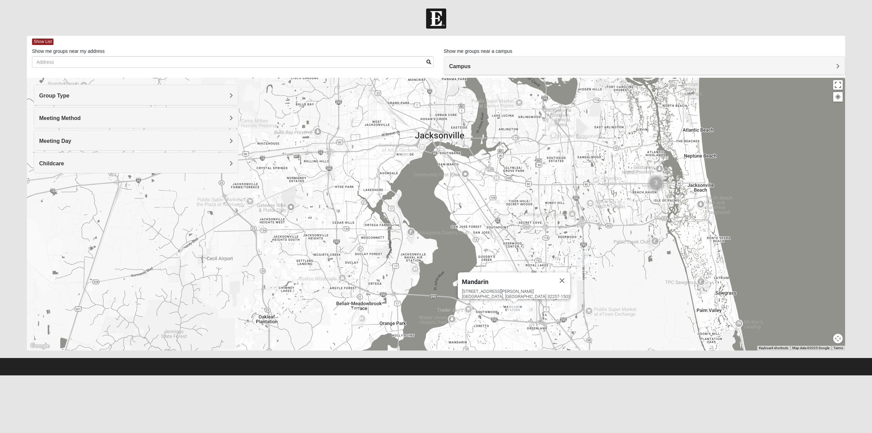
click at [407, 157] on img "Mixed Holleman 32205" at bounding box center [406, 158] width 14 height 17
click at [359, 139] on span "Learn More" at bounding box center [363, 142] width 29 height 7
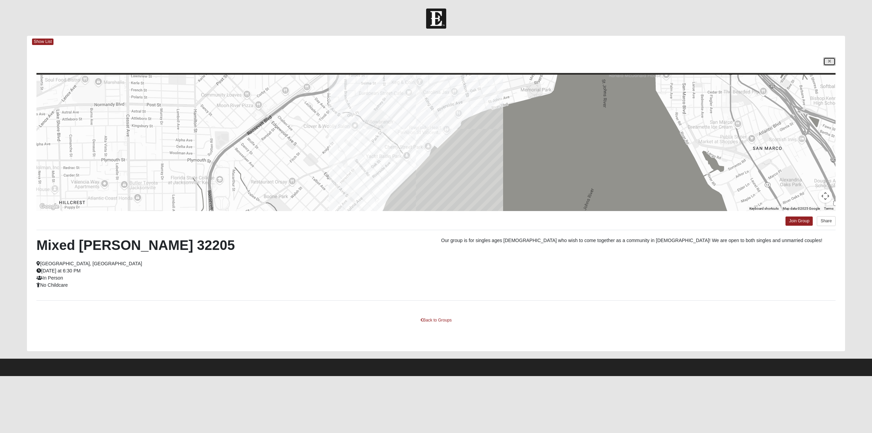
click at [829, 63] on icon at bounding box center [829, 61] width 3 height 4
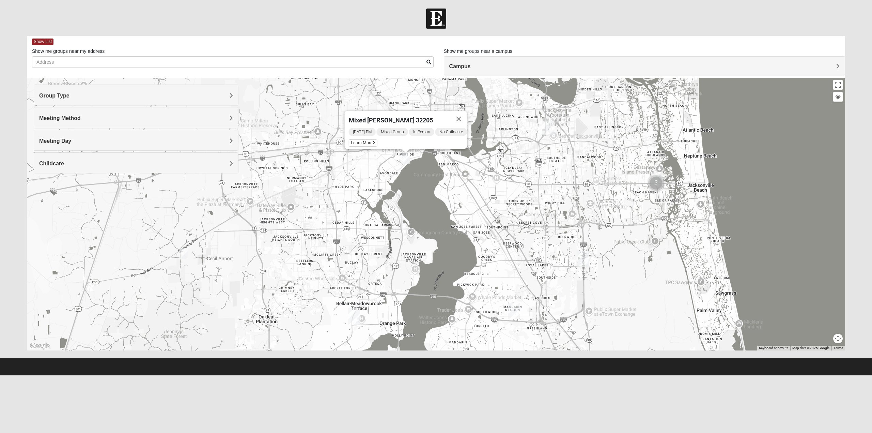
click at [121, 96] on h4 "Group Type" at bounding box center [136, 95] width 194 height 6
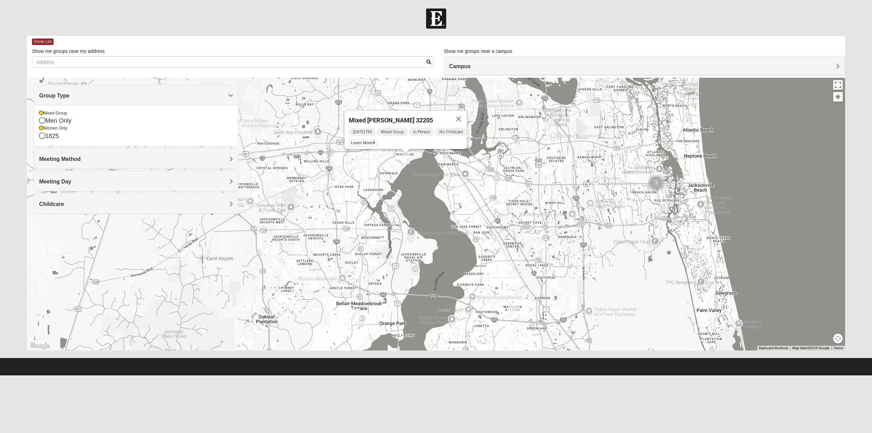
click at [135, 176] on div "Meeting Day" at bounding box center [136, 181] width 204 height 20
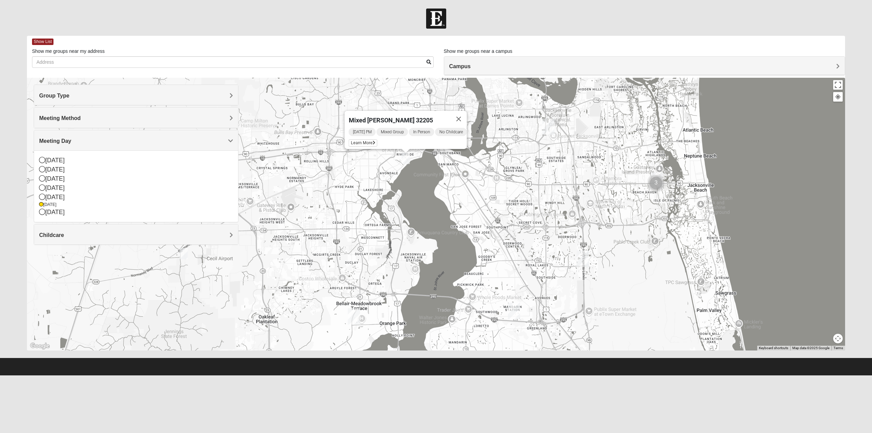
click at [42, 212] on icon at bounding box center [42, 212] width 6 height 6
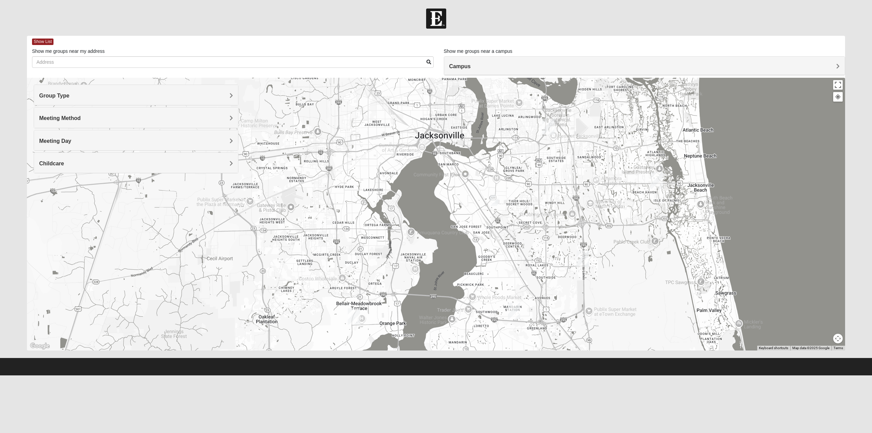
click at [73, 141] on h4 "Meeting Day" at bounding box center [136, 141] width 194 height 6
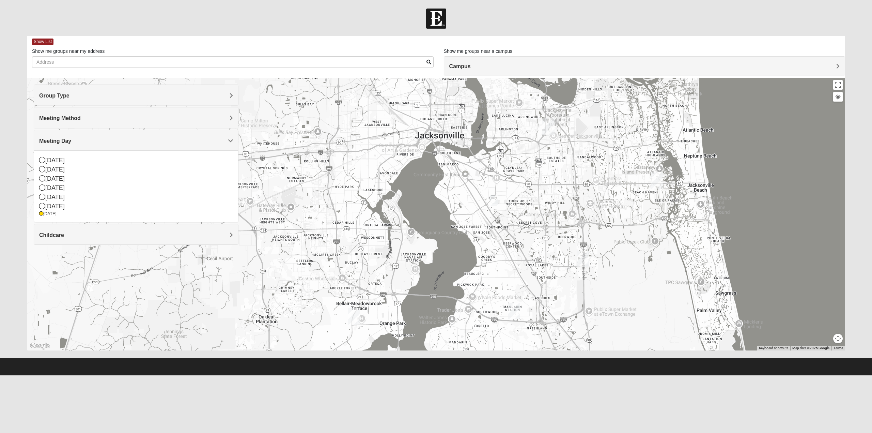
click at [40, 206] on icon at bounding box center [42, 206] width 6 height 6
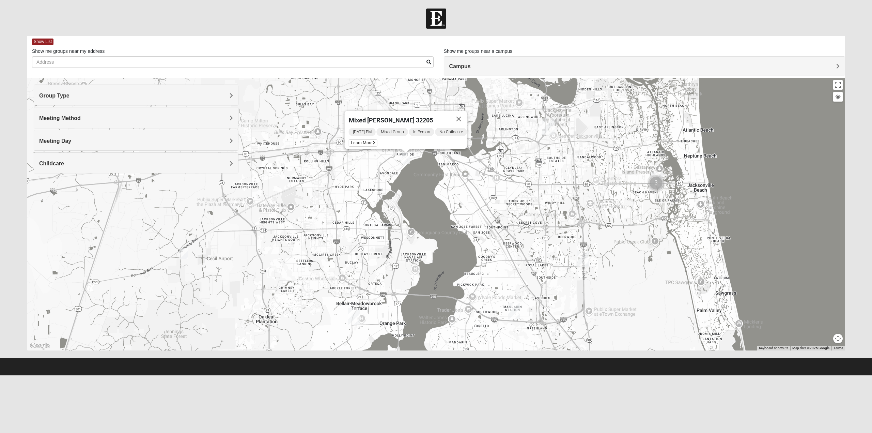
click at [457, 113] on button "Close" at bounding box center [459, 119] width 16 height 16
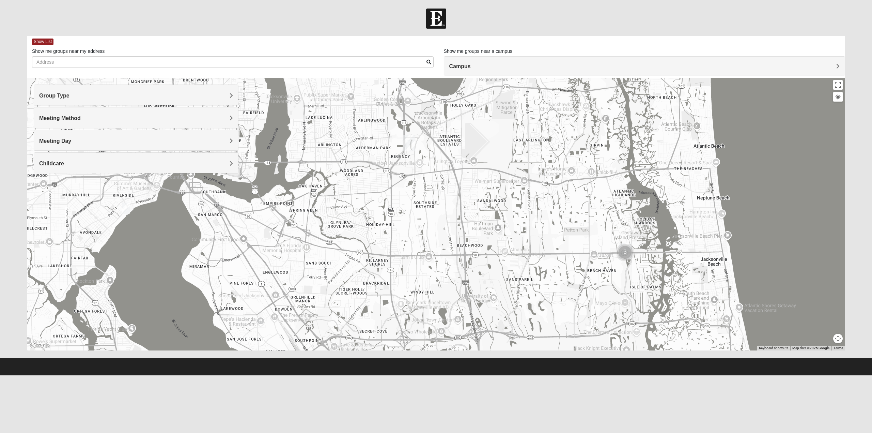
drag, startPoint x: 629, startPoint y: 171, endPoint x: 601, endPoint y: 288, distance: 120.0
click at [601, 288] on div at bounding box center [436, 214] width 818 height 273
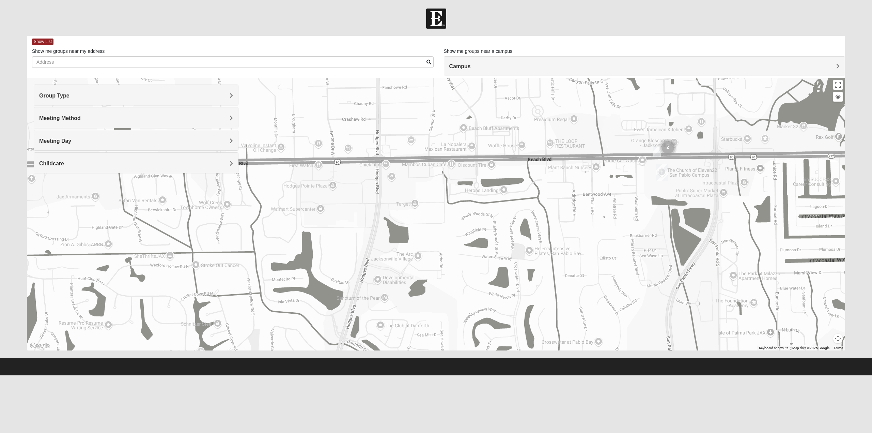
drag, startPoint x: 667, startPoint y: 163, endPoint x: 611, endPoint y: 317, distance: 163.9
click at [613, 322] on div at bounding box center [436, 214] width 818 height 273
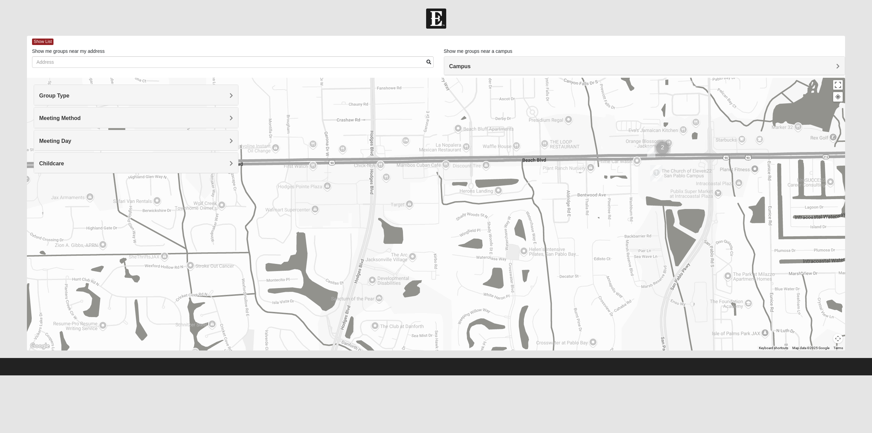
click at [651, 151] on img "On Campus Womens Simpson / Helmus 32250" at bounding box center [652, 151] width 14 height 17
click at [657, 143] on img "Cluster of 2 groups" at bounding box center [662, 148] width 22 height 22
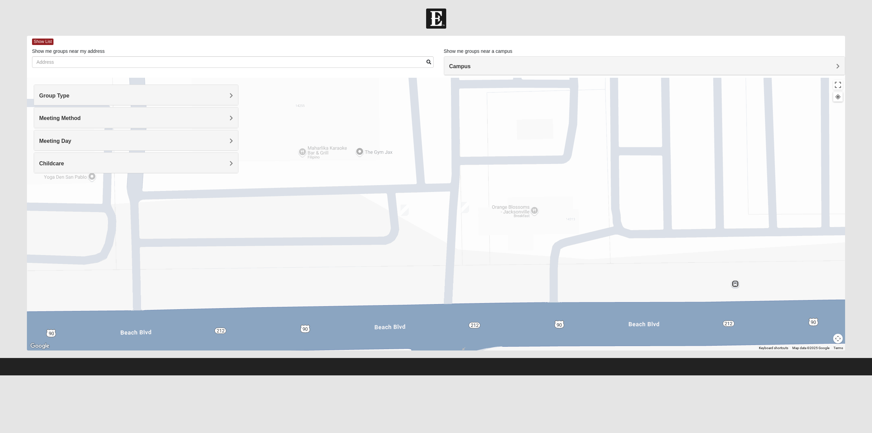
click at [465, 211] on img "On Campus Mixed Smith 32250" at bounding box center [465, 207] width 14 height 17
click at [404, 210] on img "On Campus Womens Smith 32250" at bounding box center [405, 210] width 14 height 17
click at [43, 42] on span "Show List" at bounding box center [42, 41] width 21 height 6
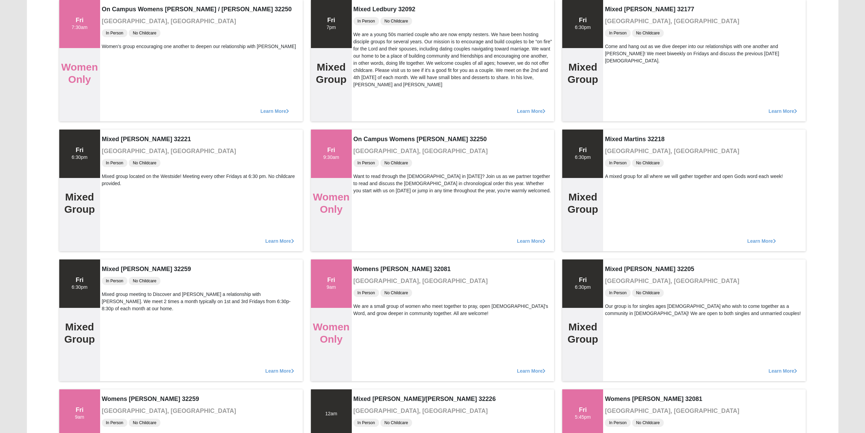
scroll to position [97, 0]
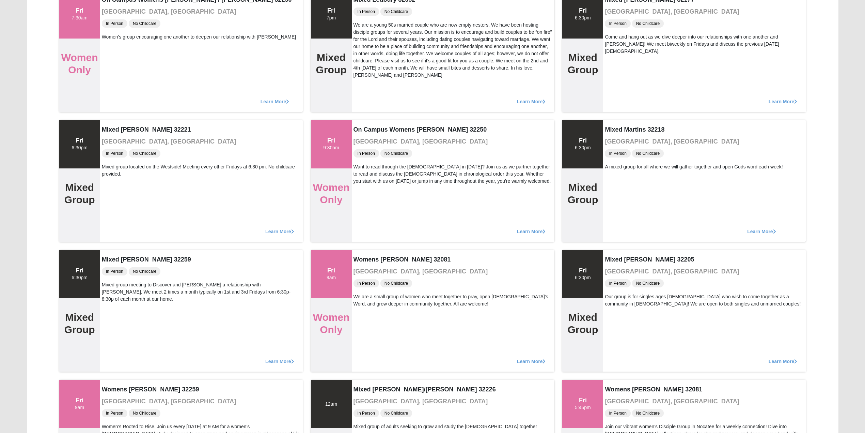
click at [279, 228] on span "Learn More" at bounding box center [279, 228] width 29 height 0
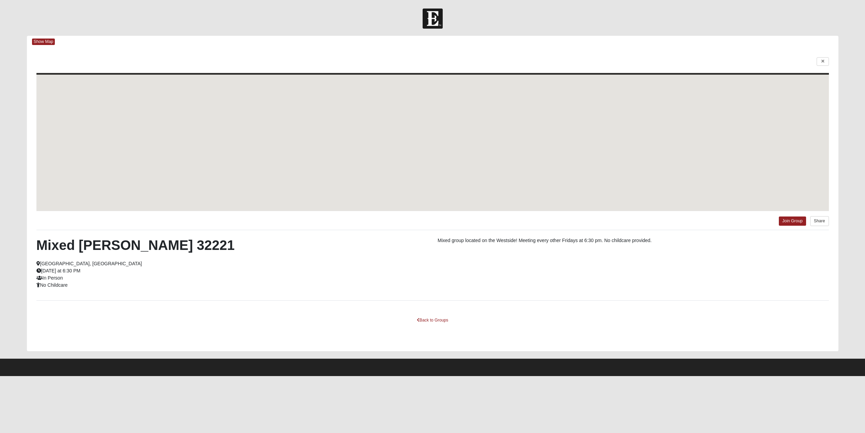
scroll to position [0, 0]
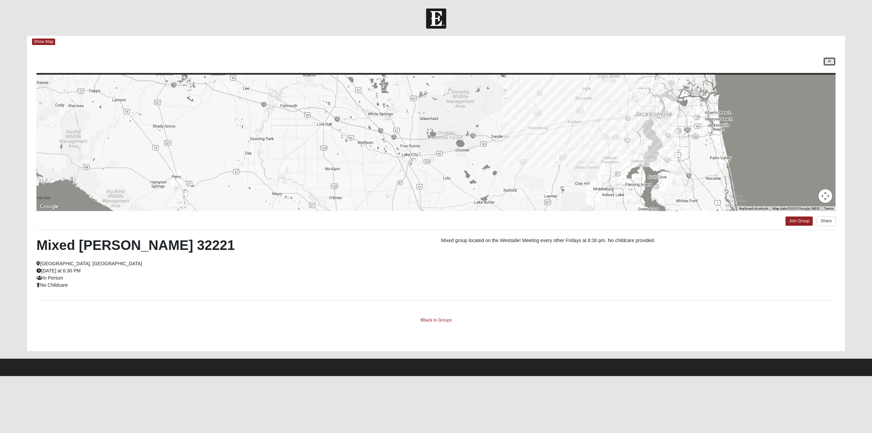
click at [833, 62] on link at bounding box center [829, 61] width 12 height 9
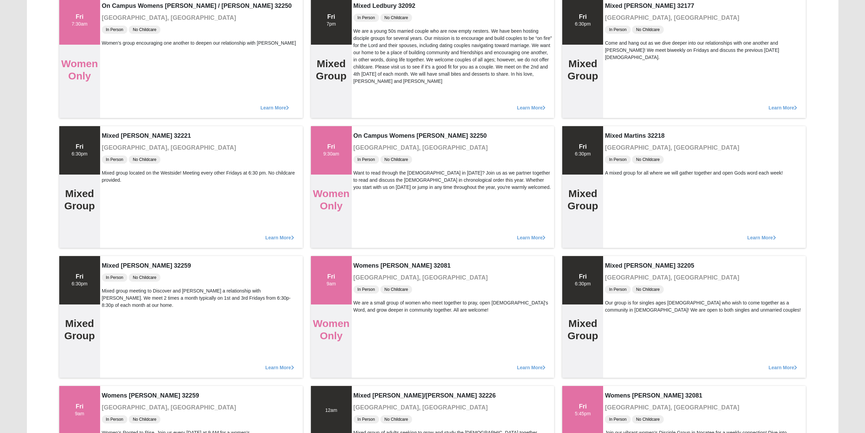
scroll to position [136, 0]
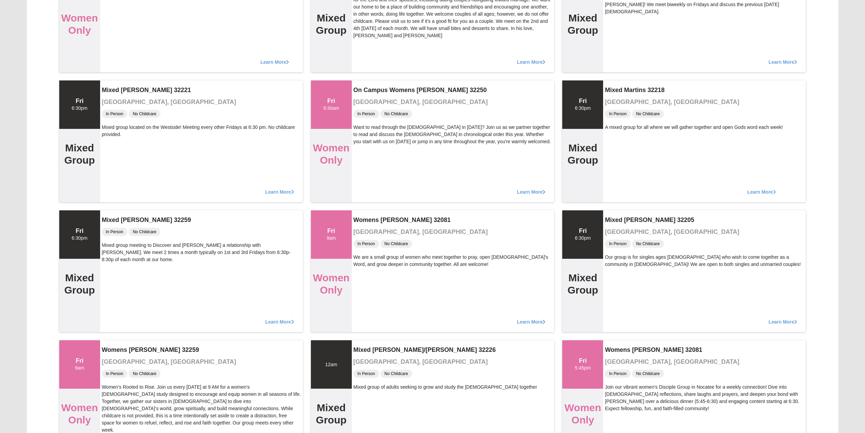
click at [294, 318] on span "Learn More" at bounding box center [279, 318] width 29 height 0
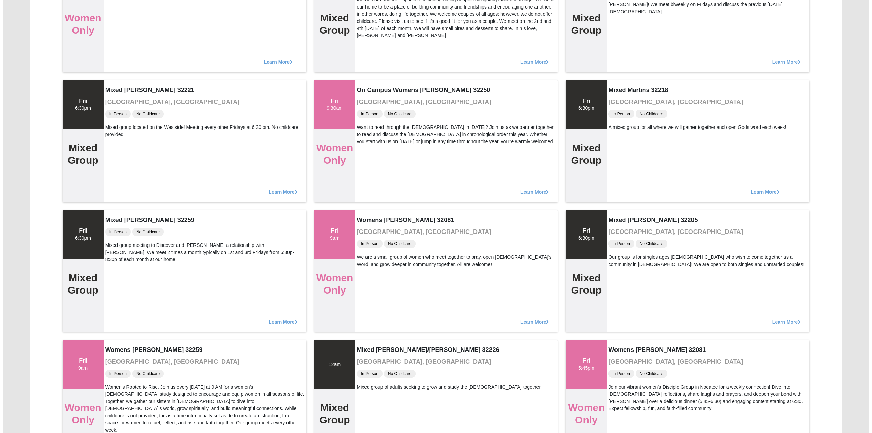
scroll to position [0, 0]
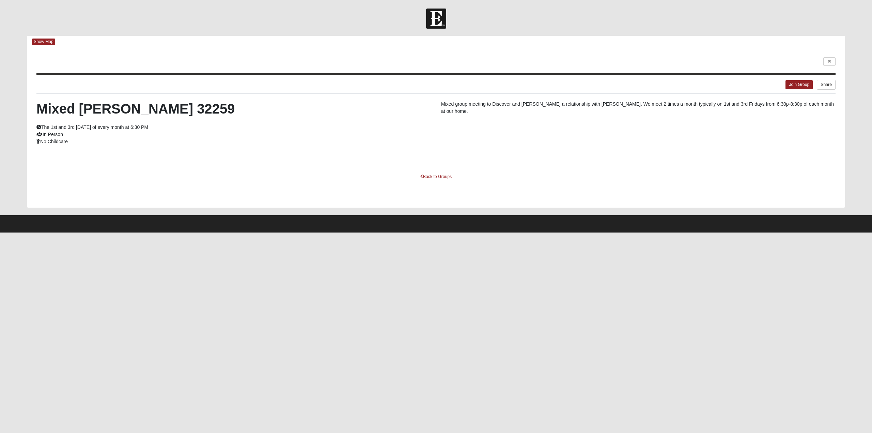
click at [55, 39] on span "Show Map" at bounding box center [43, 41] width 23 height 6
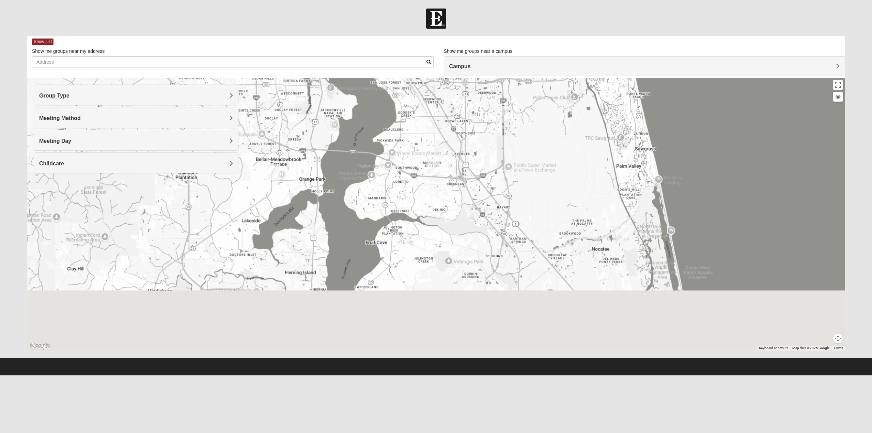
drag, startPoint x: 553, startPoint y: 157, endPoint x: 551, endPoint y: 109, distance: 48.5
click at [551, 115] on div at bounding box center [436, 214] width 818 height 273
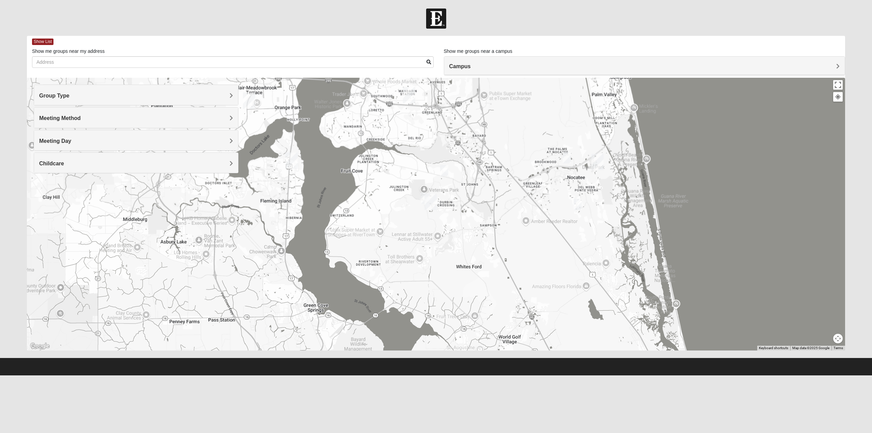
drag, startPoint x: 544, startPoint y: 140, endPoint x: 535, endPoint y: 247, distance: 106.7
click at [534, 243] on div at bounding box center [436, 214] width 818 height 273
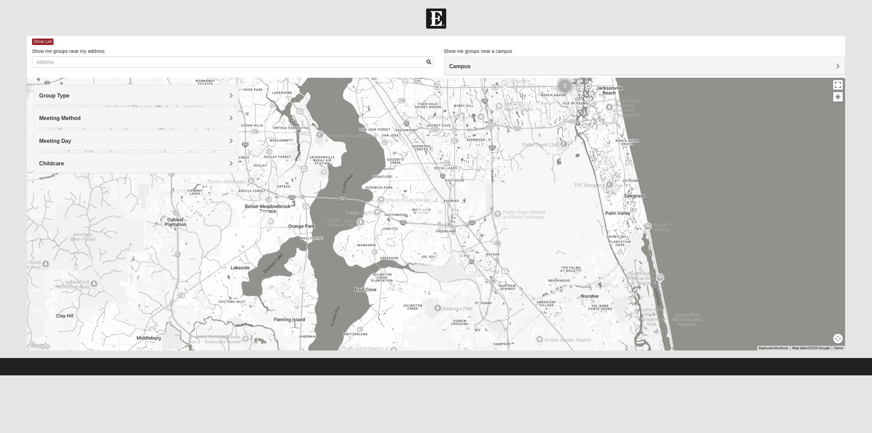
drag, startPoint x: 595, startPoint y: 137, endPoint x: 604, endPoint y: 227, distance: 90.8
click at [604, 227] on div at bounding box center [436, 214] width 818 height 273
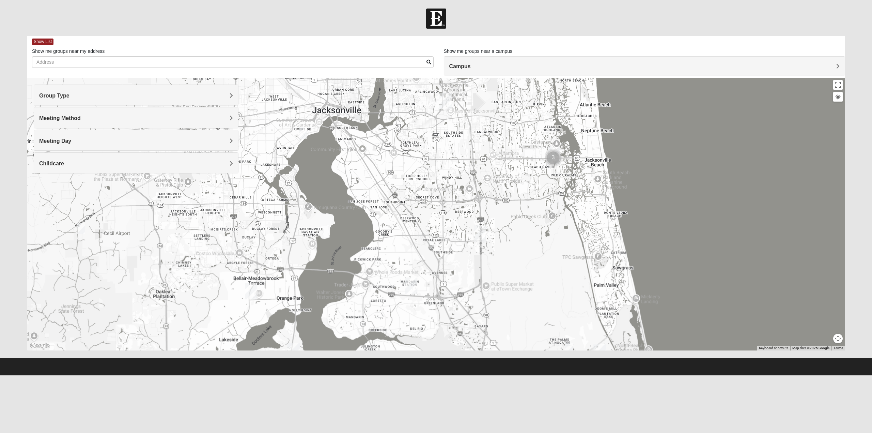
drag, startPoint x: 538, startPoint y: 179, endPoint x: 525, endPoint y: 322, distance: 143.3
click at [530, 321] on div at bounding box center [436, 214] width 818 height 273
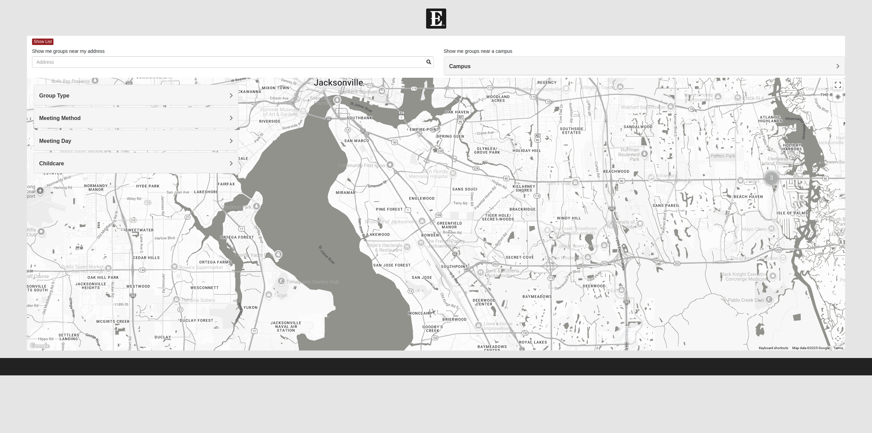
drag, startPoint x: 340, startPoint y: 287, endPoint x: 524, endPoint y: 261, distance: 186.1
click at [524, 261] on div at bounding box center [436, 214] width 818 height 273
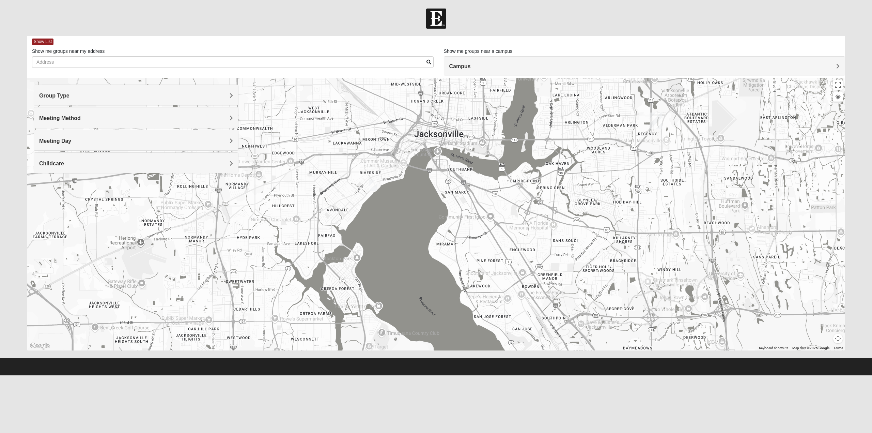
click at [372, 187] on img "Mixed Holleman 32205" at bounding box center [373, 185] width 14 height 17
click at [337, 167] on span "Learn More" at bounding box center [330, 170] width 29 height 7
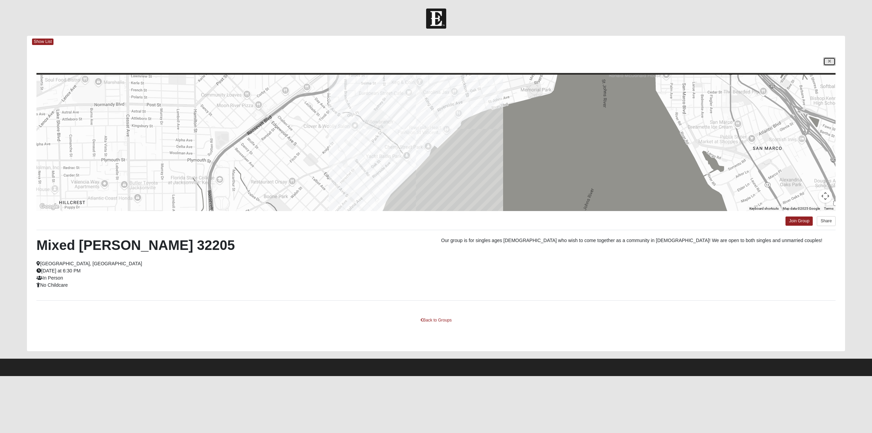
click at [825, 61] on link at bounding box center [829, 61] width 12 height 9
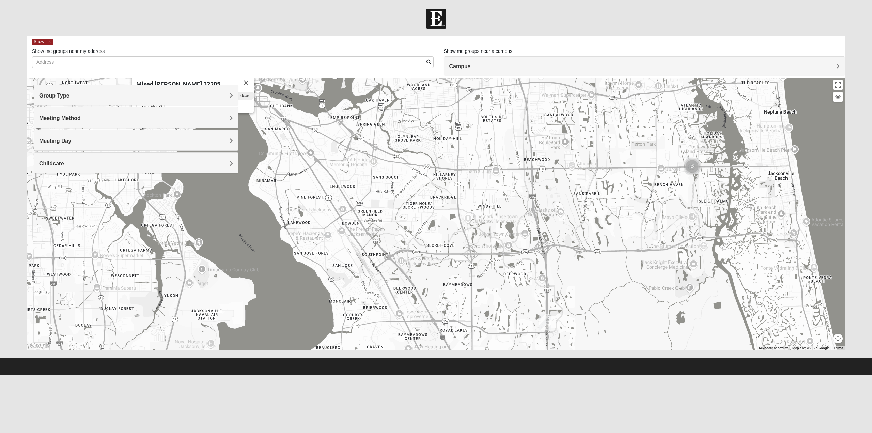
drag, startPoint x: 537, startPoint y: 257, endPoint x: 355, endPoint y: 192, distance: 193.4
click at [355, 192] on div "Mixed [PERSON_NAME] 32205 [DATE] PM Mixed Group In Person No Childcare Learn Mo…" at bounding box center [436, 214] width 818 height 273
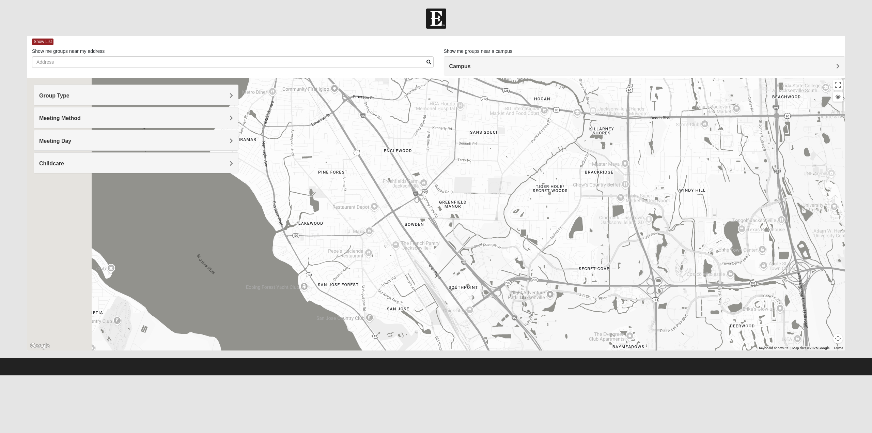
drag, startPoint x: 291, startPoint y: 200, endPoint x: 491, endPoint y: 165, distance: 203.4
click at [491, 166] on div "Mixed [PERSON_NAME] 32205 [DATE] PM Mixed Group In Person No Childcare Learn Mo…" at bounding box center [436, 214] width 818 height 273
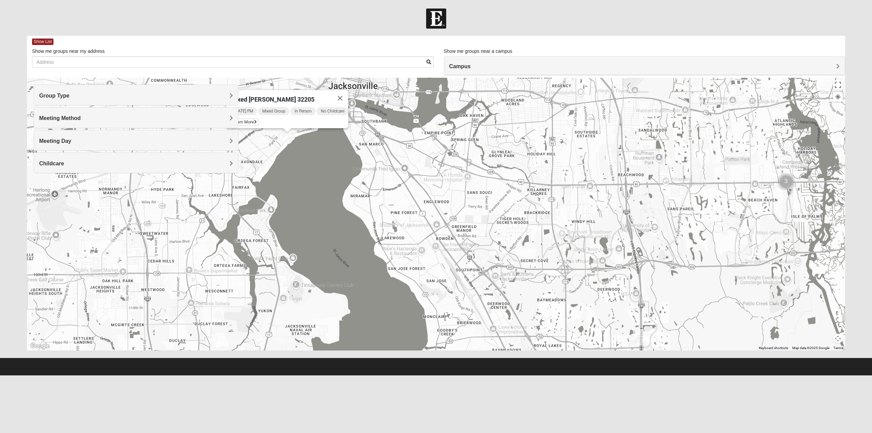
drag, startPoint x: 554, startPoint y: 165, endPoint x: 491, endPoint y: 220, distance: 83.6
click at [491, 220] on div "Mixed [PERSON_NAME] 32205 [DATE] PM Mixed Group In Person No Childcare Learn Mo…" at bounding box center [436, 214] width 818 height 273
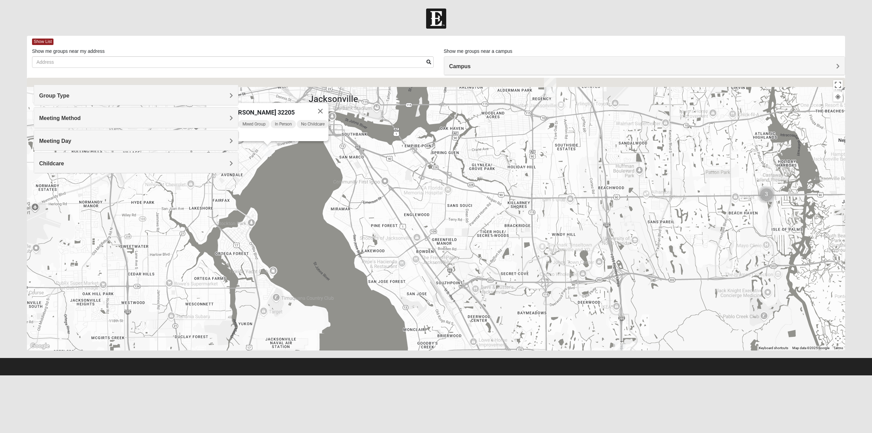
drag, startPoint x: 593, startPoint y: 169, endPoint x: 555, endPoint y: 177, distance: 38.3
click at [575, 184] on div "Mixed [PERSON_NAME] 32205 [DATE] PM Mixed Group In Person No Childcare Learn Mo…" at bounding box center [436, 214] width 818 height 273
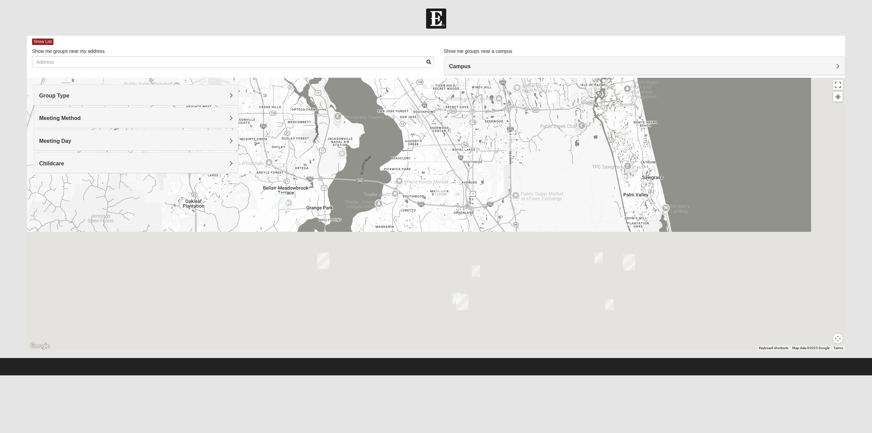
drag, startPoint x: 498, startPoint y: 143, endPoint x: 480, endPoint y: 128, distance: 23.3
click at [480, 128] on div "Mixed [PERSON_NAME] 32205 [DATE] PM Mixed Group In Person No Childcare Learn Mo…" at bounding box center [436, 214] width 818 height 273
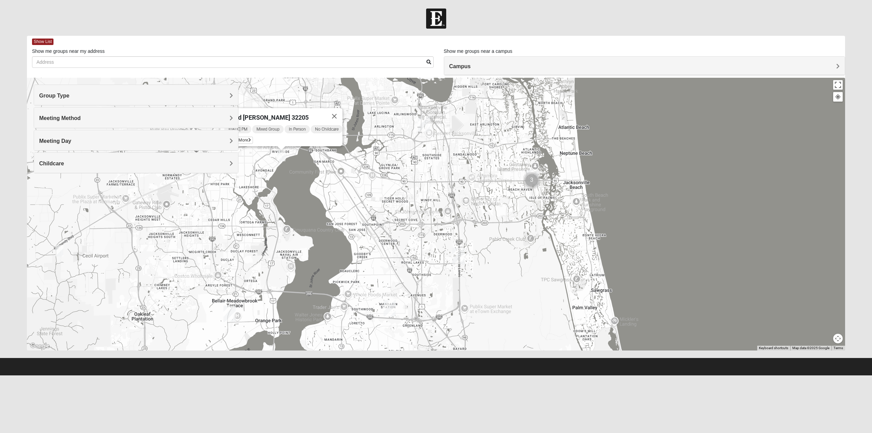
drag, startPoint x: 489, startPoint y: 167, endPoint x: 288, endPoint y: 218, distance: 207.5
click at [481, 317] on div "Mixed [PERSON_NAME] 32205 [DATE] PM Mixed Group In Person No Childcare Learn Mo…" at bounding box center [436, 214] width 818 height 273
click at [149, 140] on h4 "Meeting Day" at bounding box center [136, 141] width 194 height 6
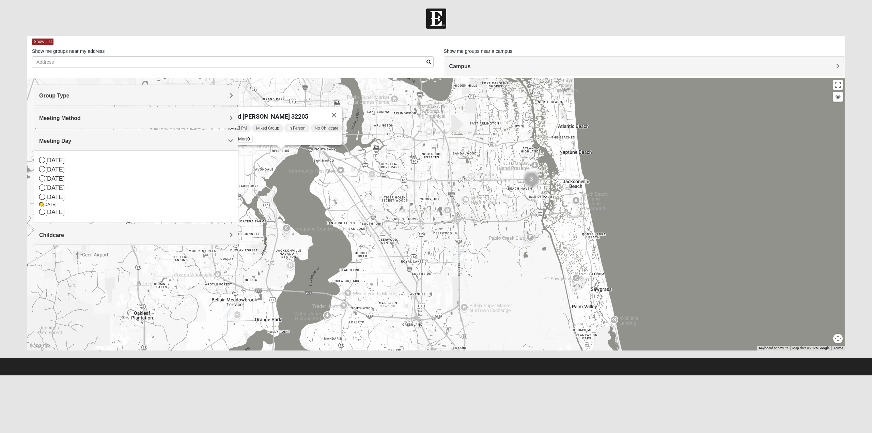
click at [43, 211] on icon at bounding box center [42, 212] width 6 height 6
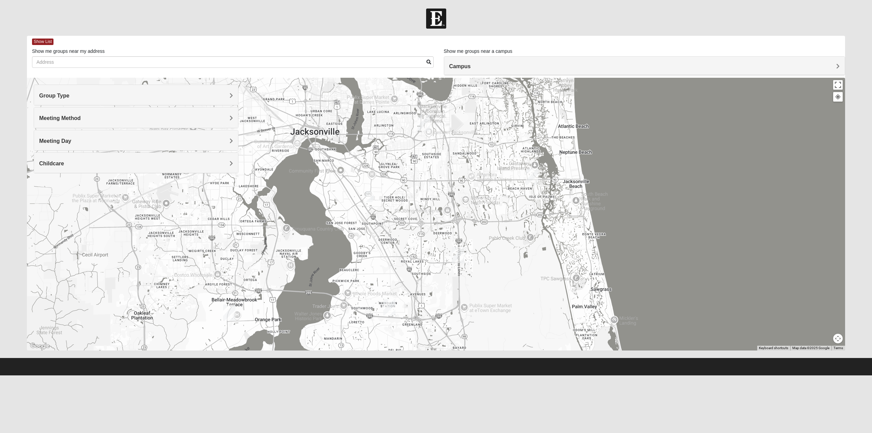
click at [368, 198] on img "Mixed Hunt 32216" at bounding box center [370, 196] width 14 height 17
click at [321, 178] on span "Learn More" at bounding box center [327, 181] width 29 height 7
